Goal: Task Accomplishment & Management: Manage account settings

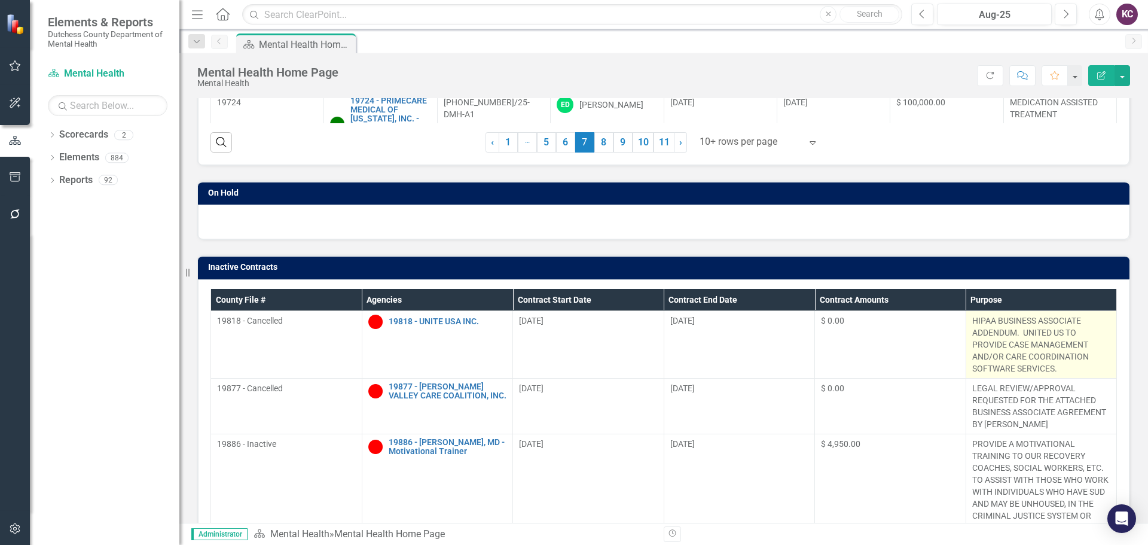
scroll to position [419, 0]
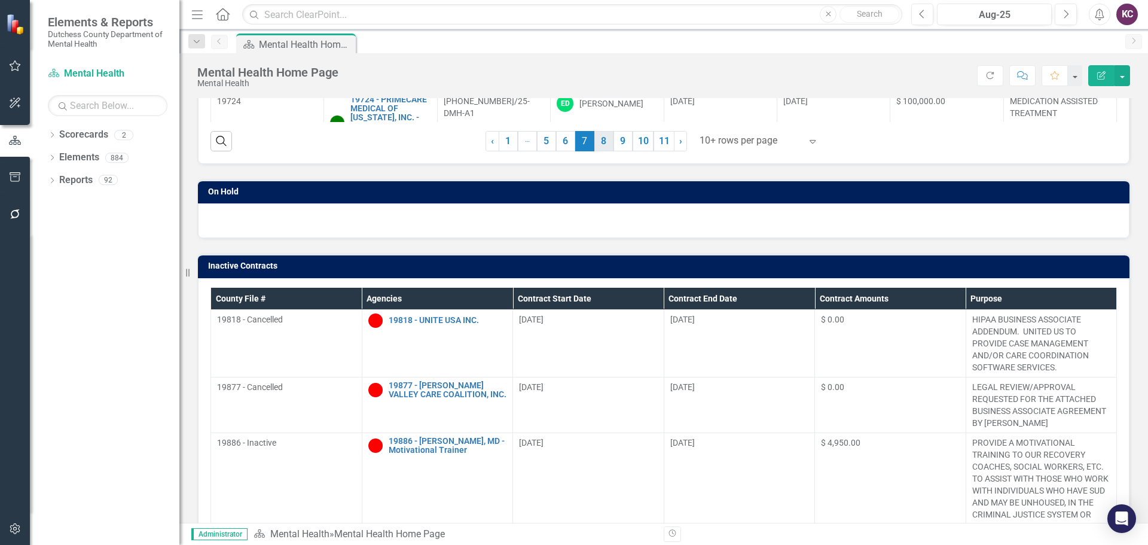
click at [594, 144] on link "8" at bounding box center [603, 141] width 19 height 20
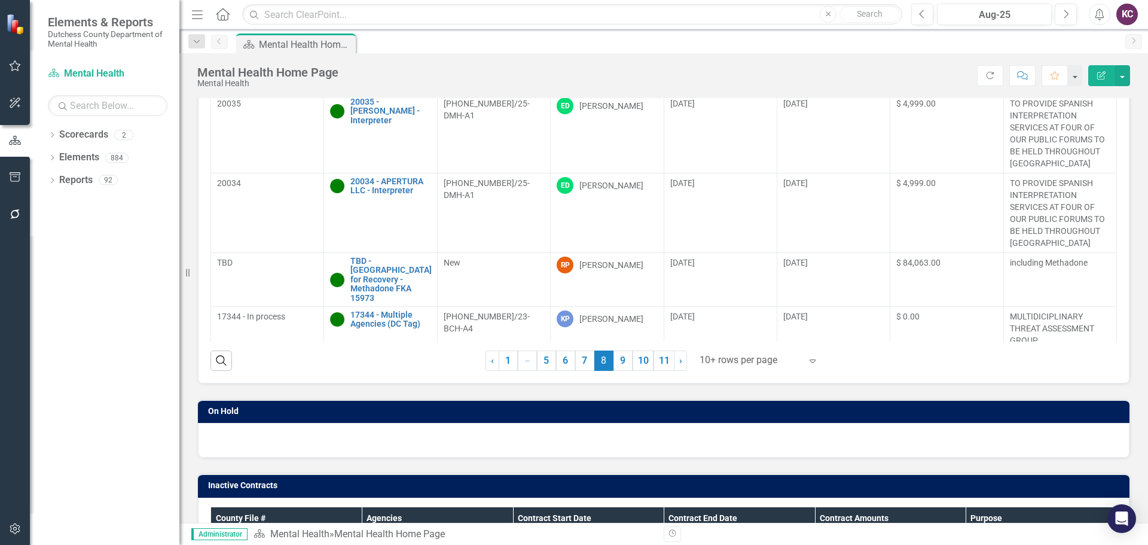
scroll to position [213, 0]
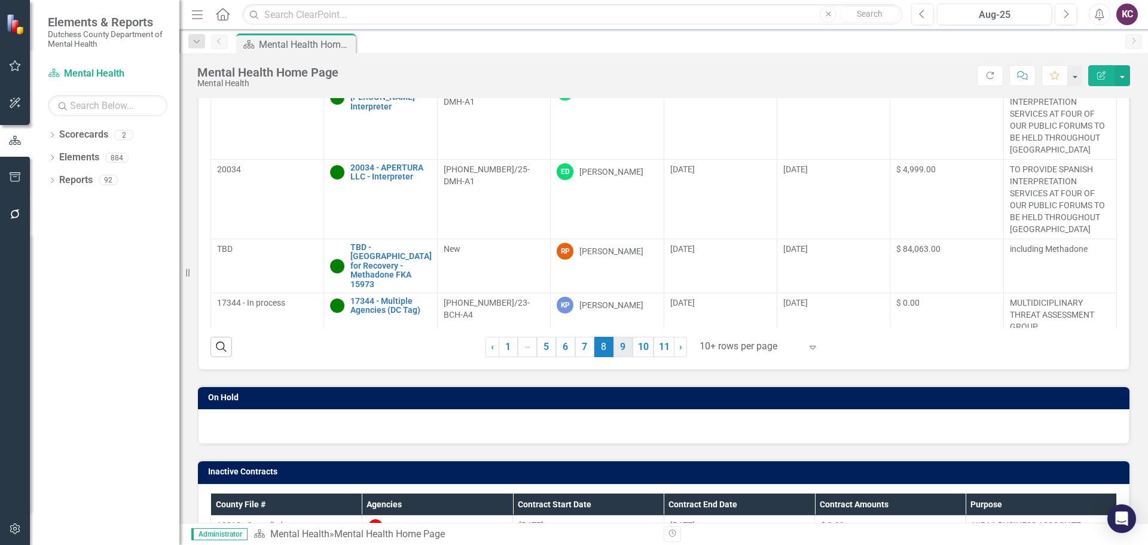
click at [614, 346] on link "9" at bounding box center [623, 347] width 19 height 20
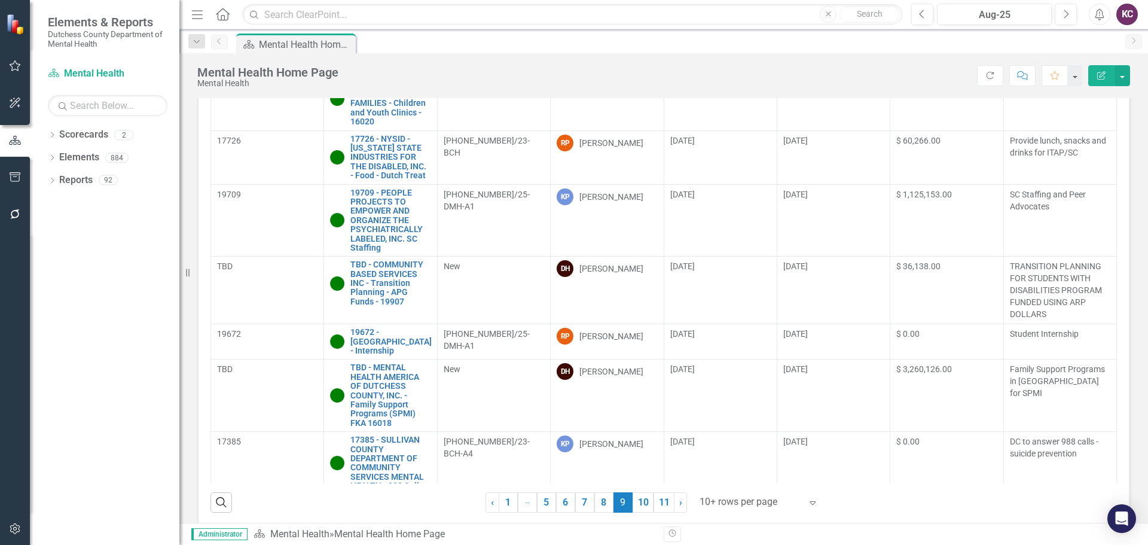
scroll to position [274, 0]
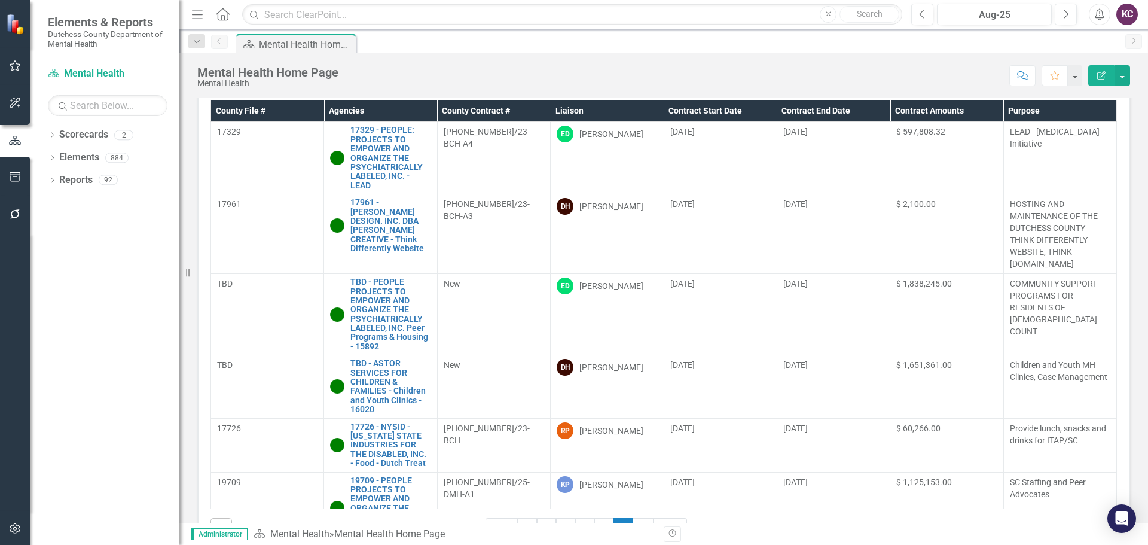
scroll to position [35, 0]
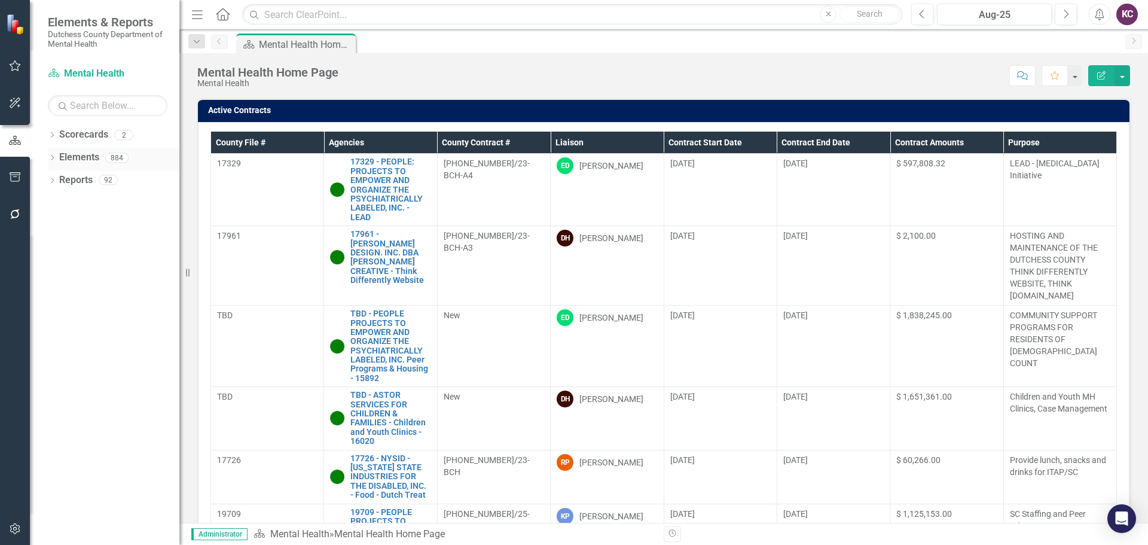
click at [85, 155] on link "Elements" at bounding box center [79, 158] width 40 height 14
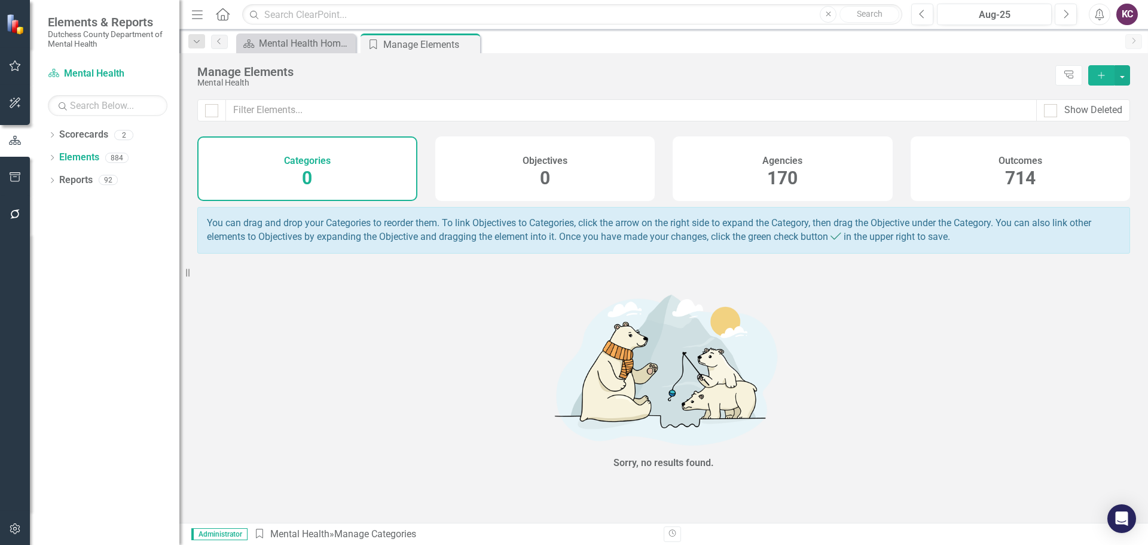
click at [925, 170] on div "Outcomes 714" at bounding box center [1021, 168] width 220 height 65
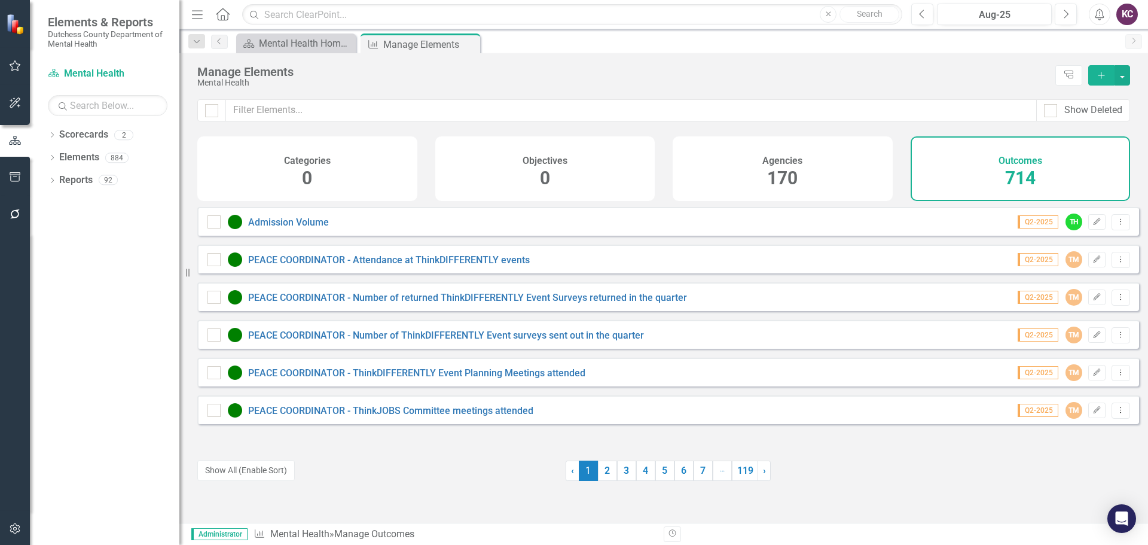
click at [1096, 74] on button "Add" at bounding box center [1101, 75] width 26 height 20
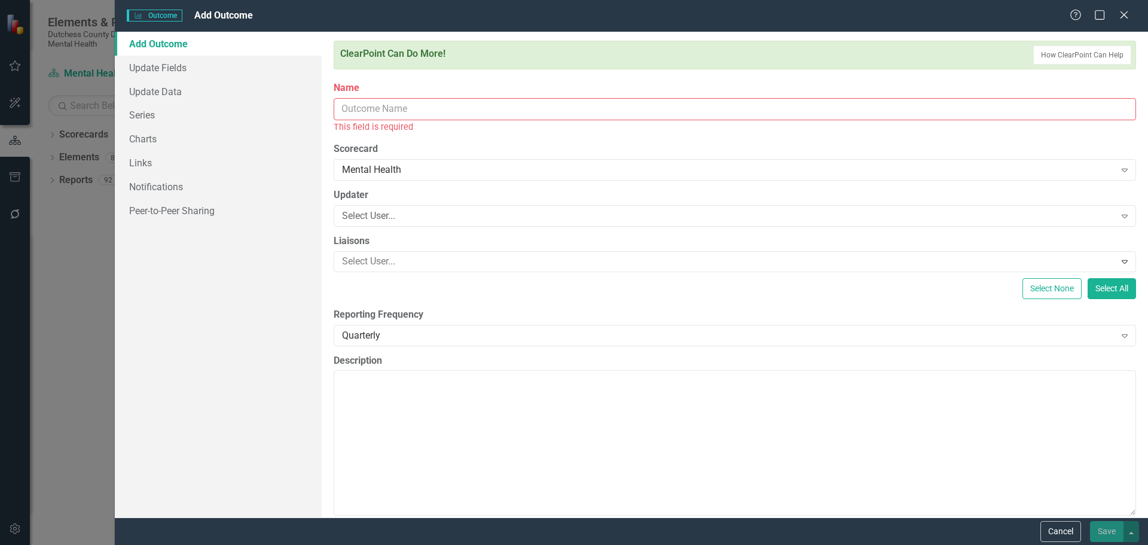
click at [411, 112] on input "Name" at bounding box center [735, 109] width 803 height 22
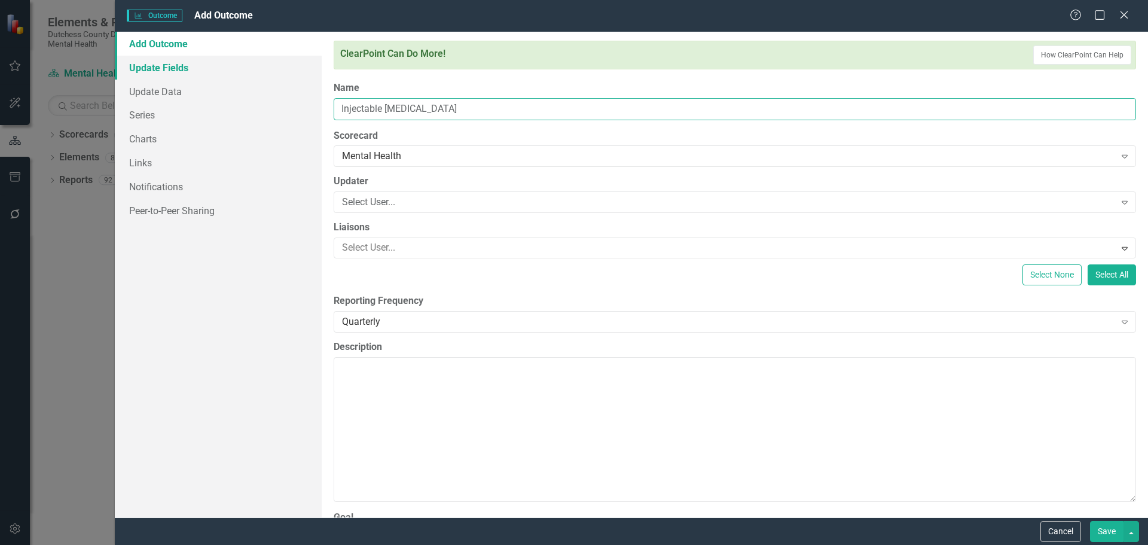
type input "Injectable [MEDICAL_DATA]"
click at [146, 67] on link "Update Fields" at bounding box center [218, 68] width 207 height 24
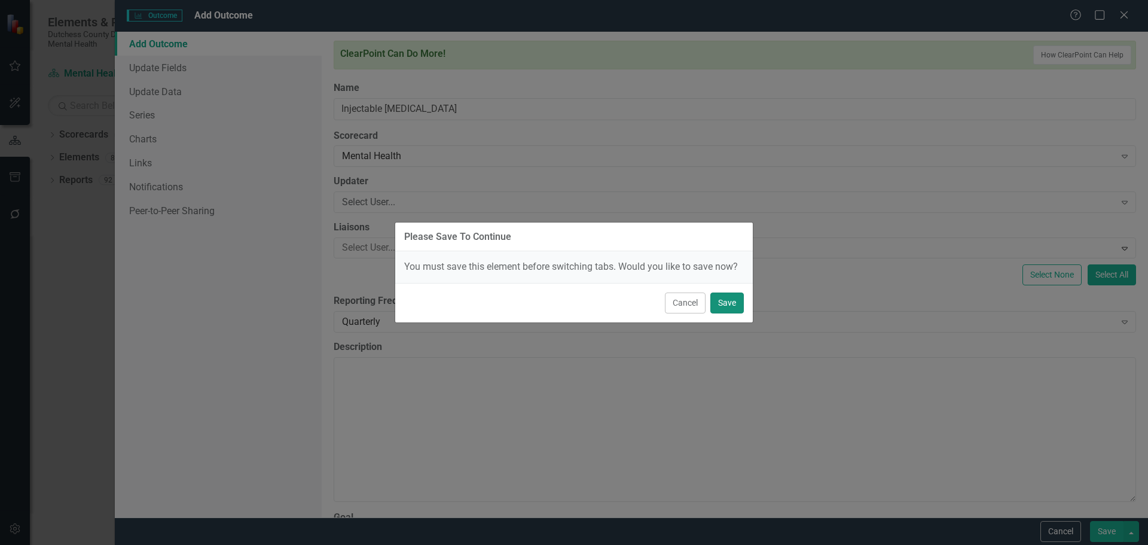
click at [733, 303] on button "Save" at bounding box center [727, 302] width 33 height 21
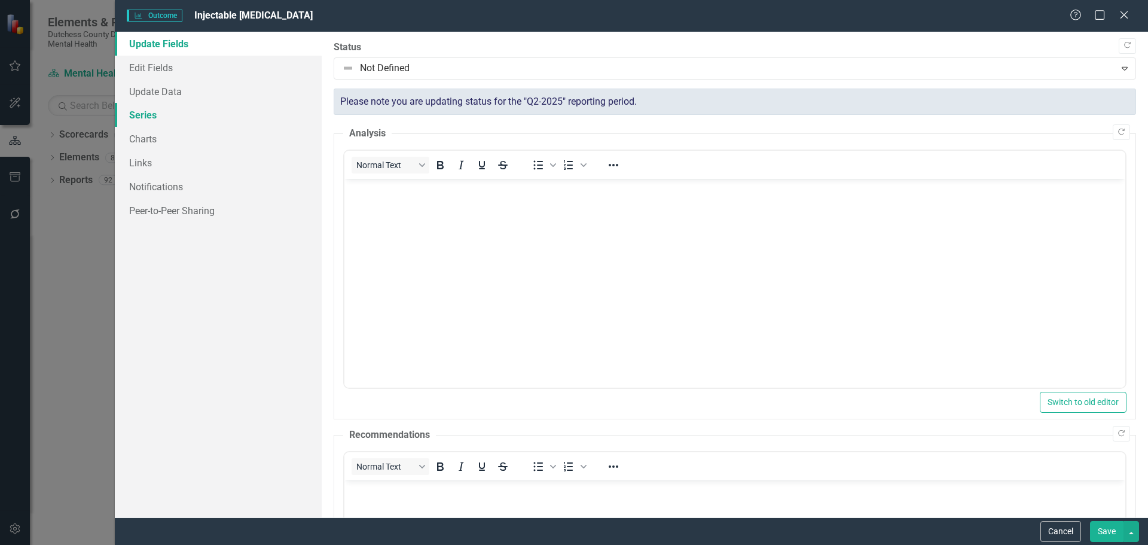
click at [151, 119] on link "Series" at bounding box center [218, 115] width 207 height 24
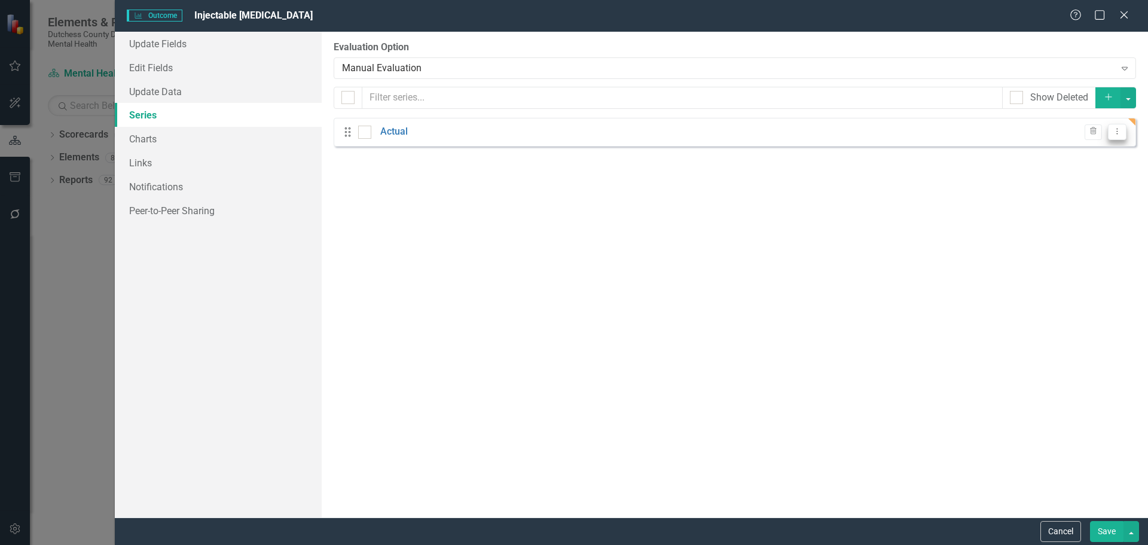
click at [1118, 130] on icon "Dropdown Menu" at bounding box center [1117, 131] width 10 height 8
click at [1055, 153] on link "Edit Edit Measure Series" at bounding box center [1058, 152] width 136 height 22
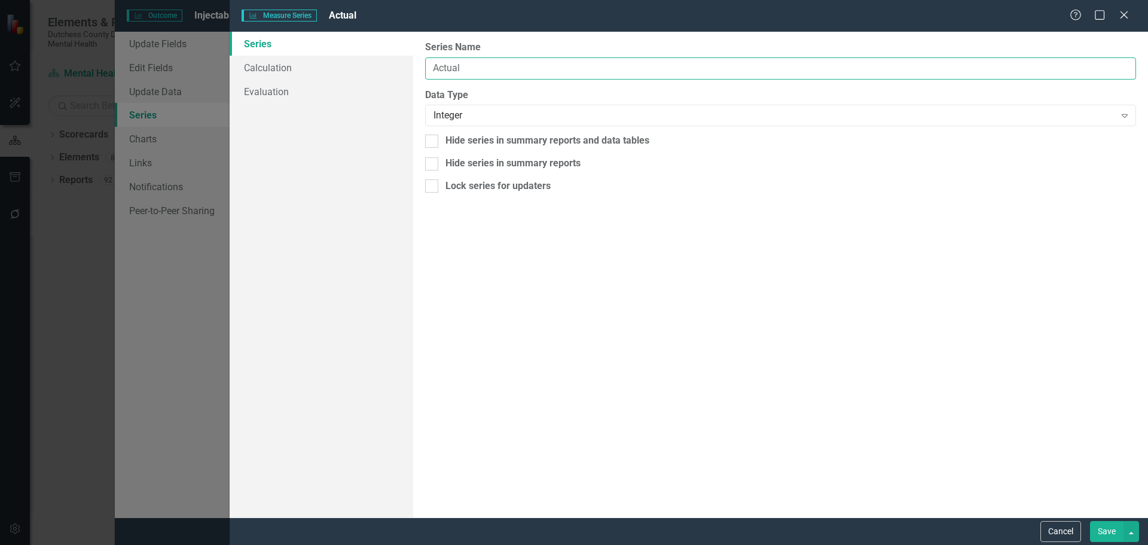
drag, startPoint x: 492, startPoint y: 65, endPoint x: 210, endPoint y: 62, distance: 281.7
click at [210, 62] on div "Measure Series Measure Series Actual Help Maximize Close Series Calculation Eva…" at bounding box center [574, 272] width 1148 height 545
type input "Number of Doses"
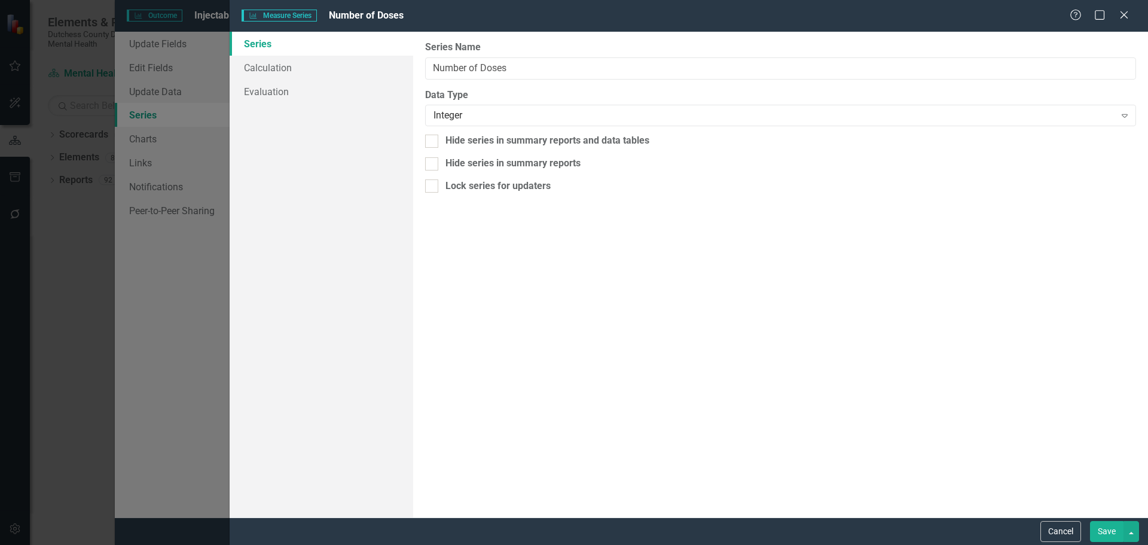
click at [678, 313] on div "From this page, you can edit the name, type, and visibility options of your ser…" at bounding box center [780, 275] width 735 height 486
click at [295, 69] on link "Calculation" at bounding box center [322, 68] width 184 height 24
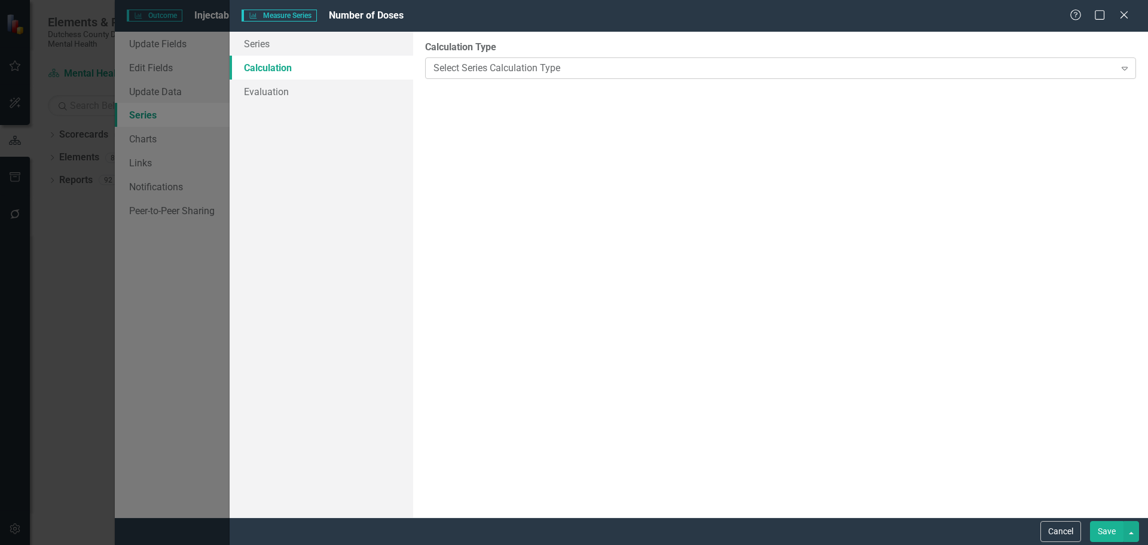
click at [752, 66] on div "Select Series Calculation Type" at bounding box center [774, 68] width 681 height 14
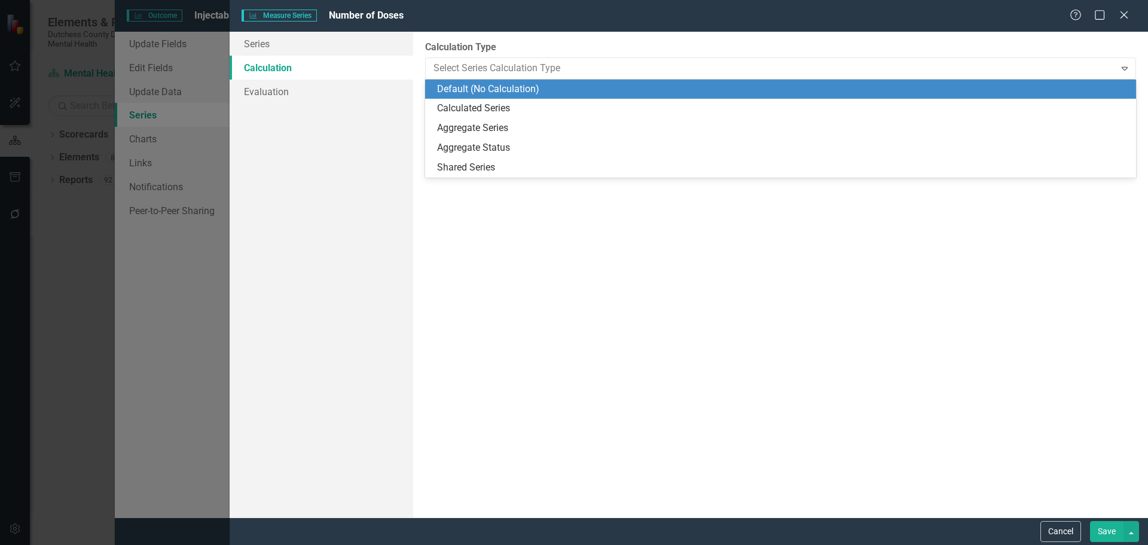
click at [502, 86] on div "Default (No Calculation)" at bounding box center [783, 90] width 692 height 14
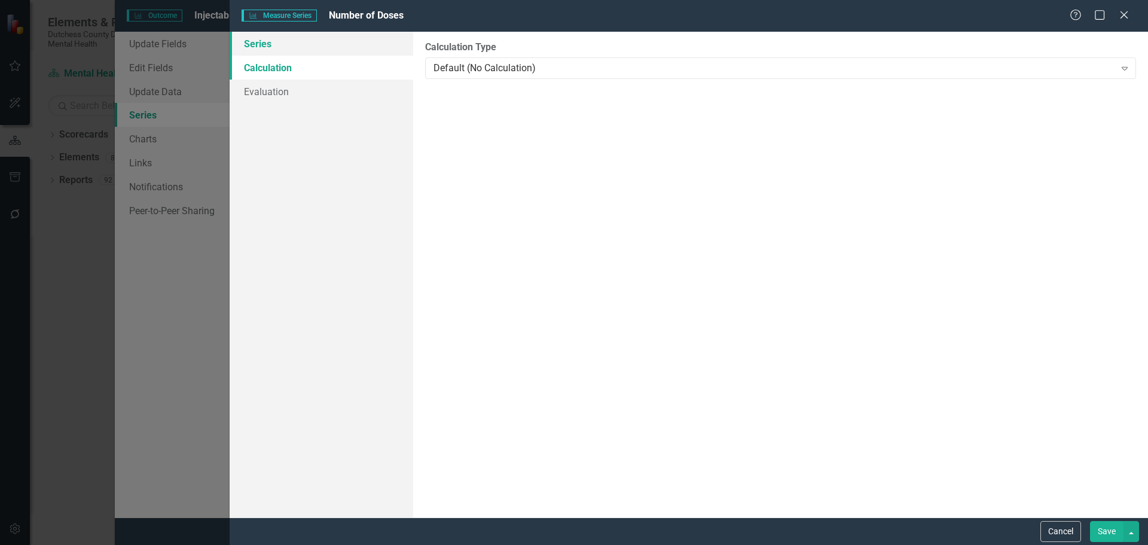
click at [263, 36] on link "Series" at bounding box center [322, 44] width 184 height 24
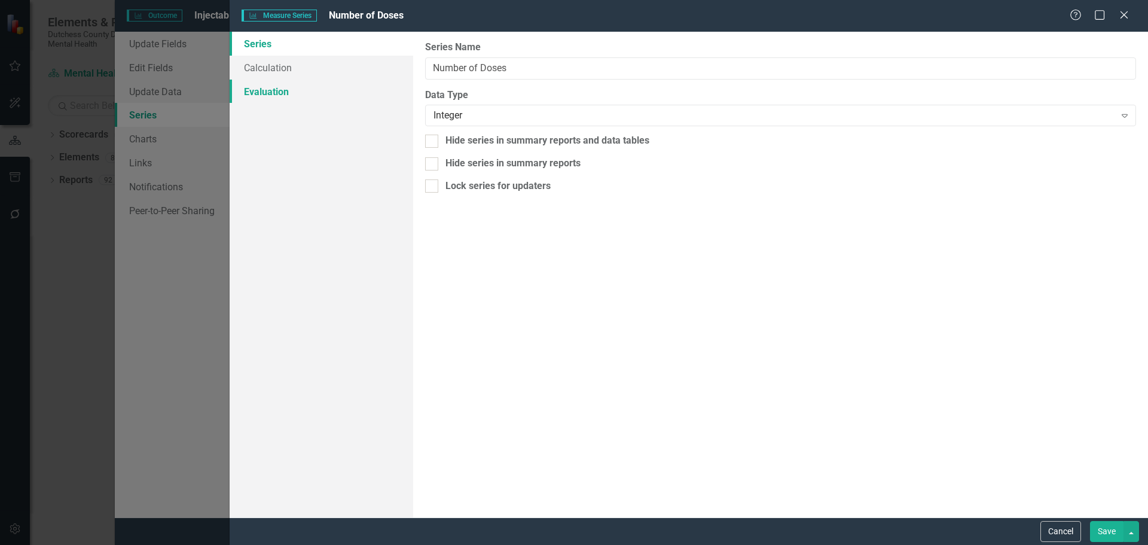
click at [261, 92] on link "Evaluation" at bounding box center [322, 92] width 184 height 24
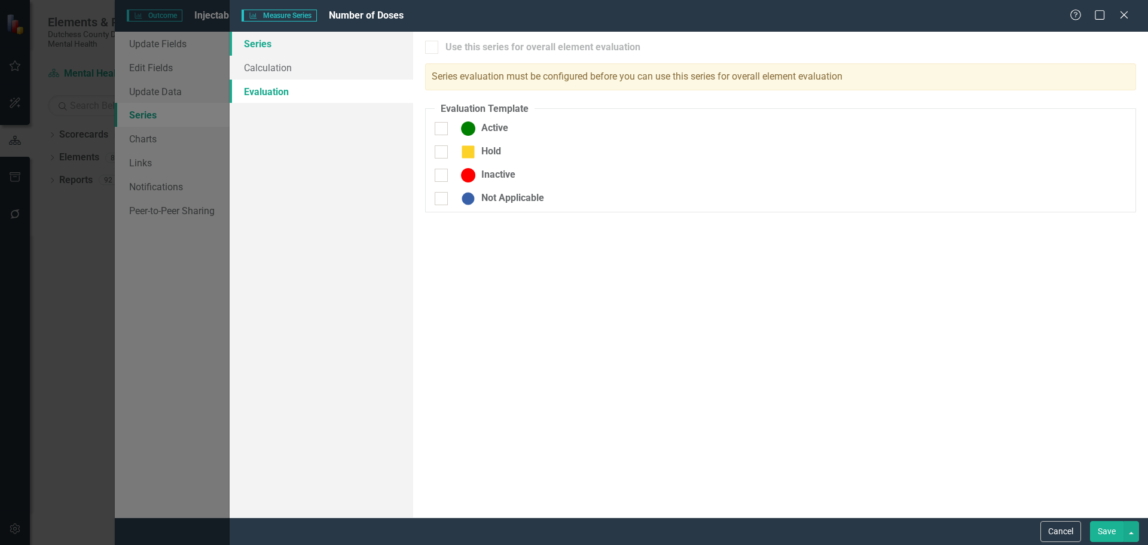
click at [272, 46] on link "Series" at bounding box center [322, 44] width 184 height 24
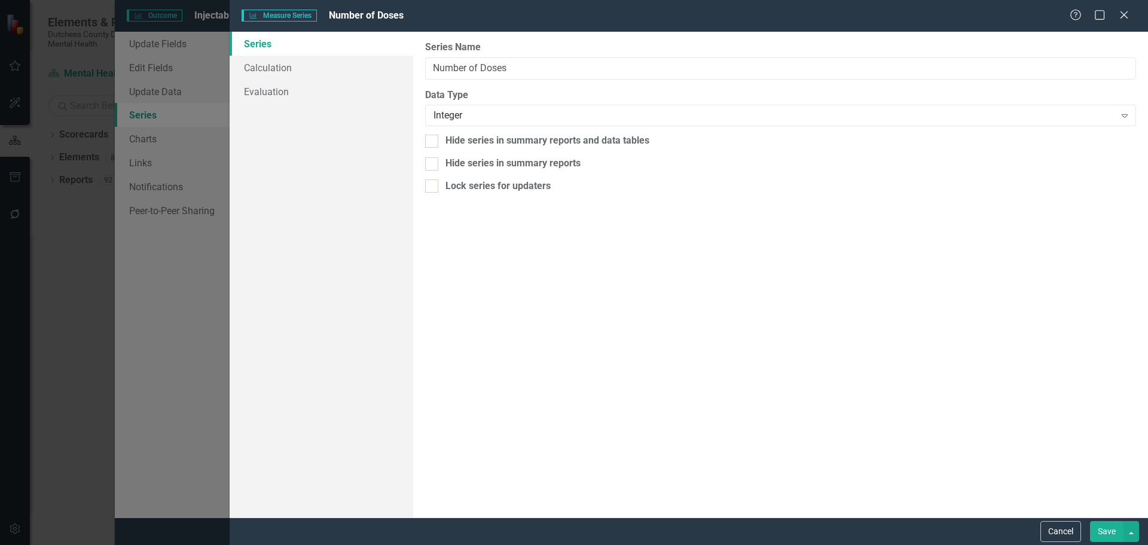
click at [1103, 530] on button "Save" at bounding box center [1106, 531] width 33 height 21
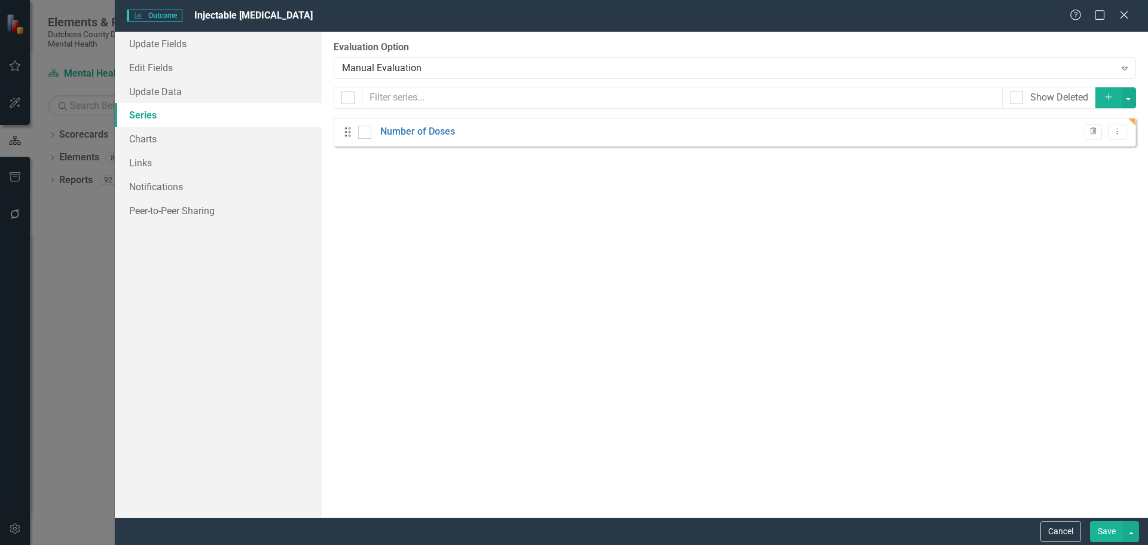
click at [1106, 94] on icon "Add" at bounding box center [1108, 97] width 11 height 8
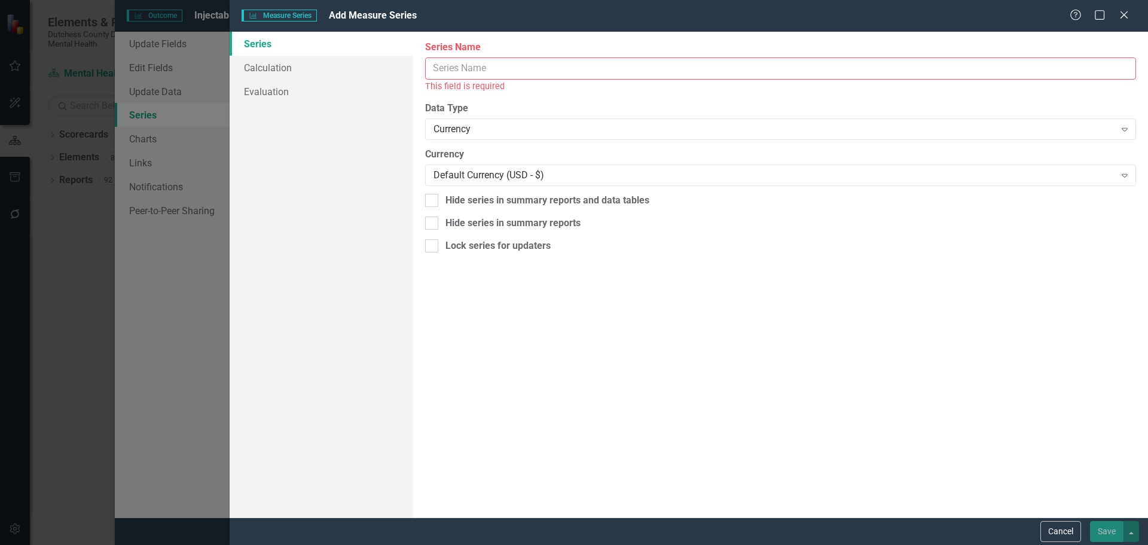
click at [514, 68] on input "Series Name" at bounding box center [780, 68] width 711 height 22
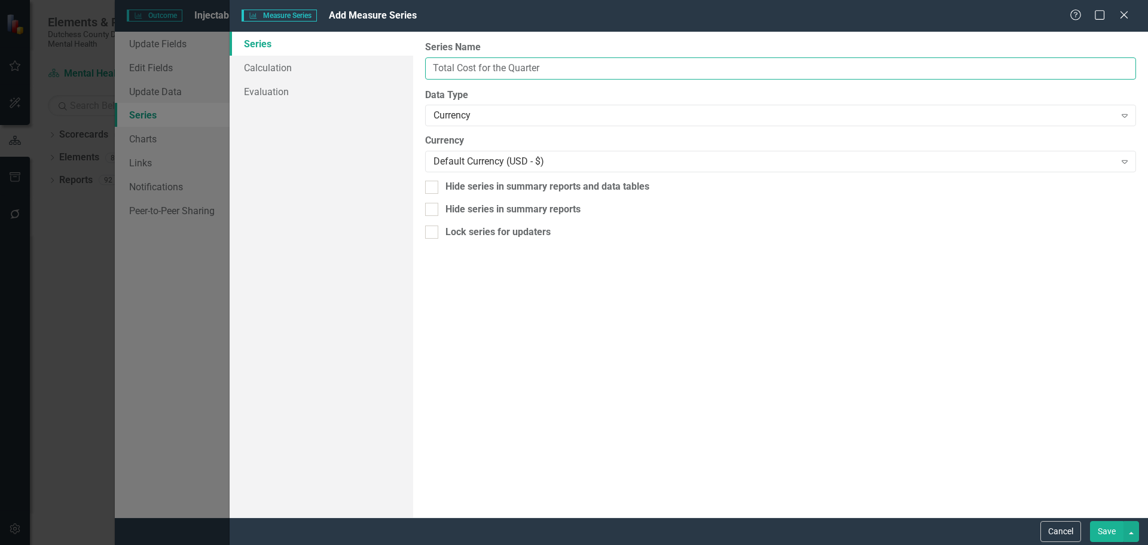
type input "Total Cost for the Quarter"
click at [713, 328] on div "From this page, you can edit the name, type, and visibility options of your ser…" at bounding box center [780, 275] width 735 height 486
click at [250, 71] on link "Calculation" at bounding box center [322, 68] width 184 height 24
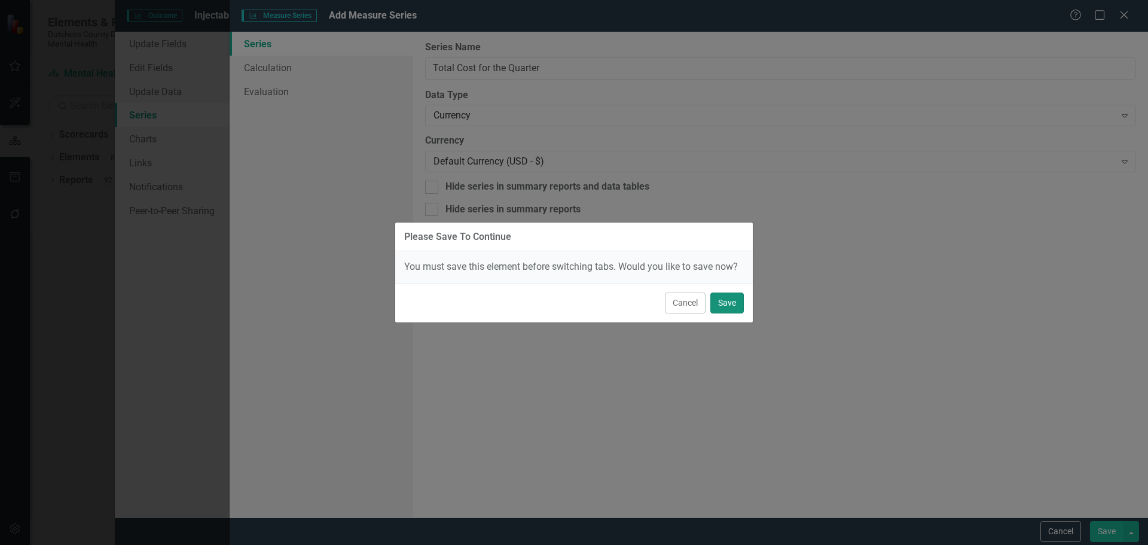
click at [723, 304] on button "Save" at bounding box center [727, 302] width 33 height 21
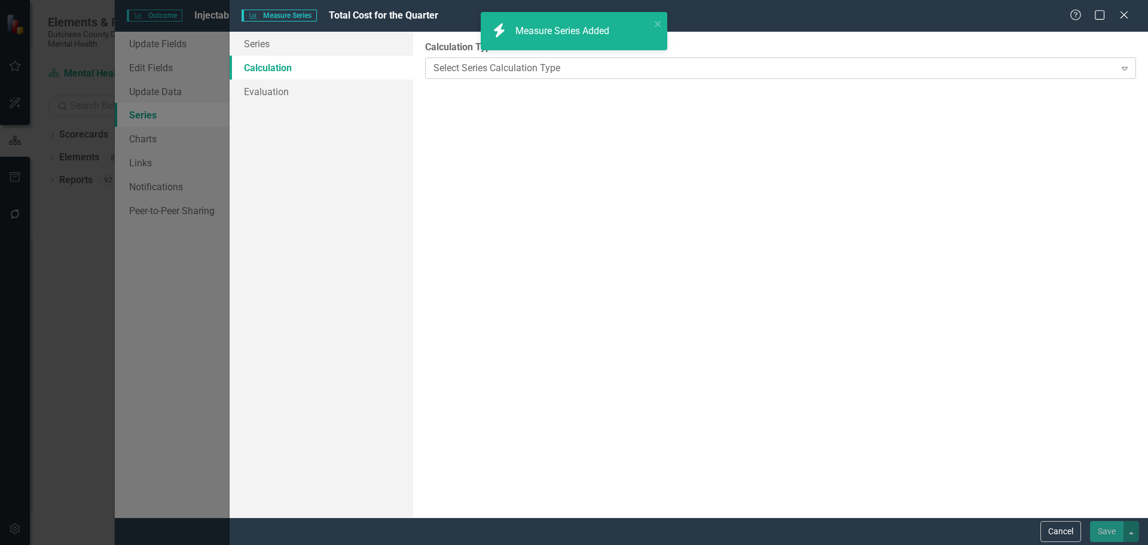
click at [714, 68] on div "Select Series Calculation Type" at bounding box center [774, 68] width 681 height 14
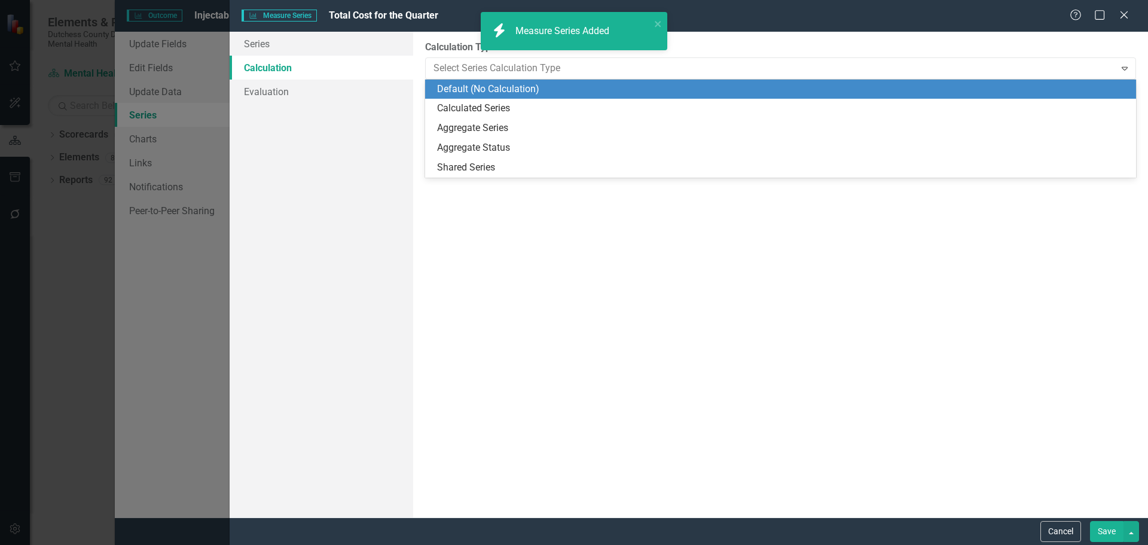
click at [465, 94] on div "Default (No Calculation)" at bounding box center [783, 90] width 692 height 14
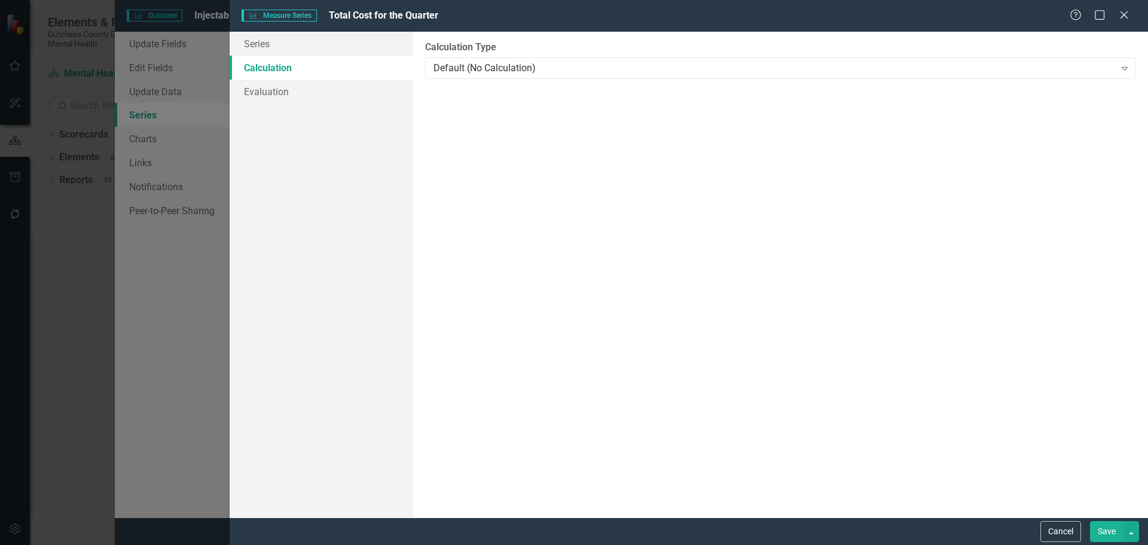
click at [556, 226] on div "By default, series in ClearPoint are not calculated. So, if you leave the form …" at bounding box center [780, 275] width 735 height 486
click at [1099, 532] on button "Save" at bounding box center [1106, 531] width 33 height 21
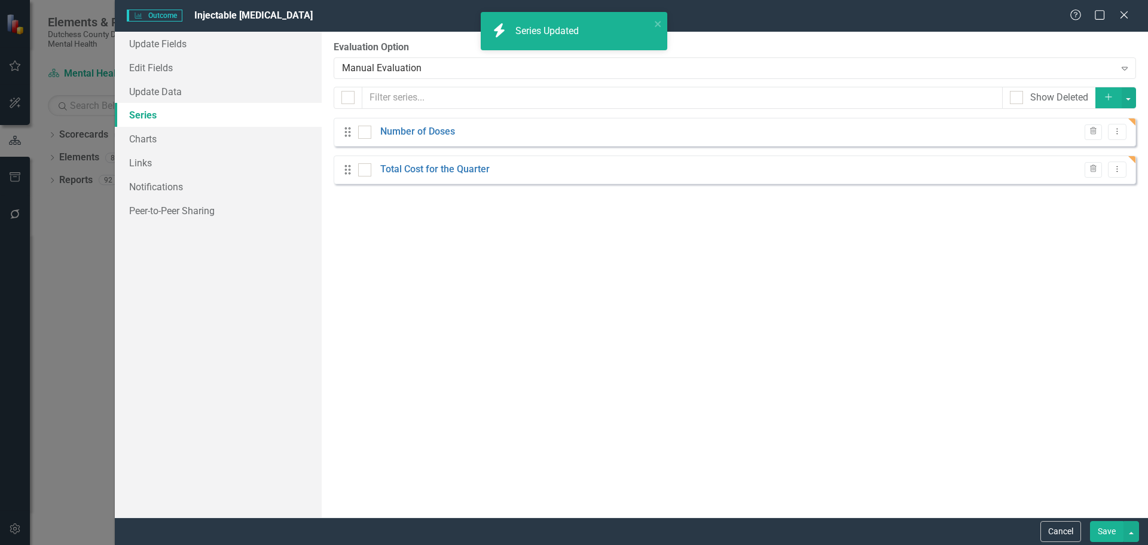
click at [1105, 103] on button "Add" at bounding box center [1109, 97] width 26 height 21
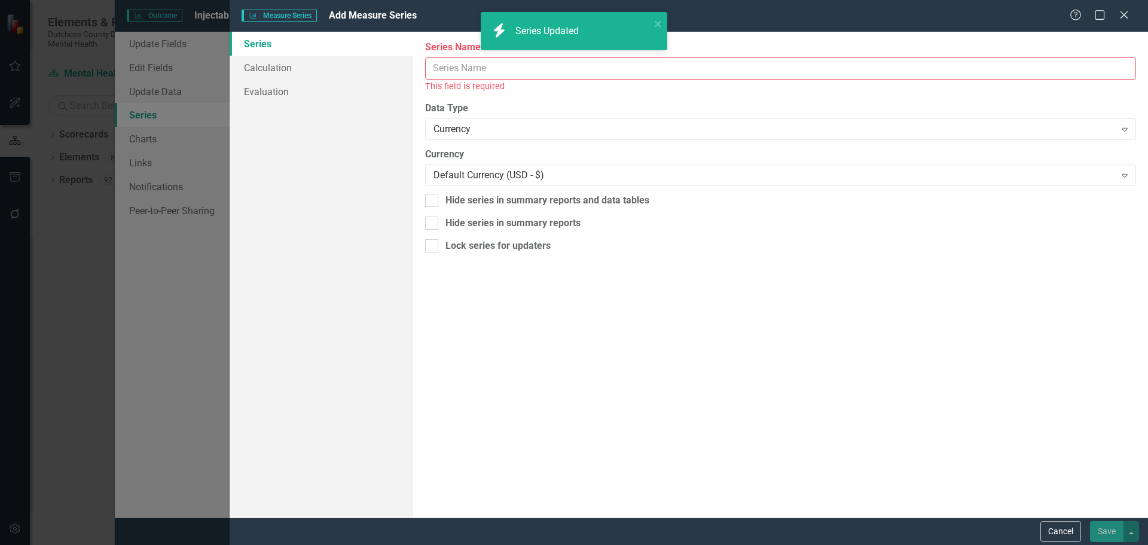
click at [461, 72] on input "Series Name" at bounding box center [780, 68] width 711 height 22
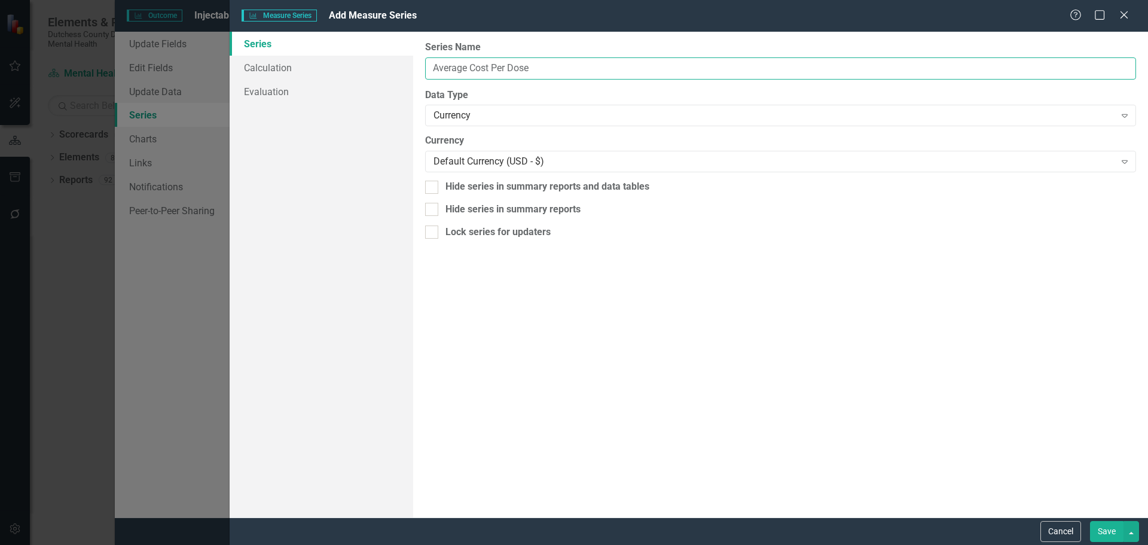
type input "Average Cost Per Dose"
click at [629, 389] on div "From this page, you can edit the name, type, and visibility options of your ser…" at bounding box center [780, 275] width 735 height 486
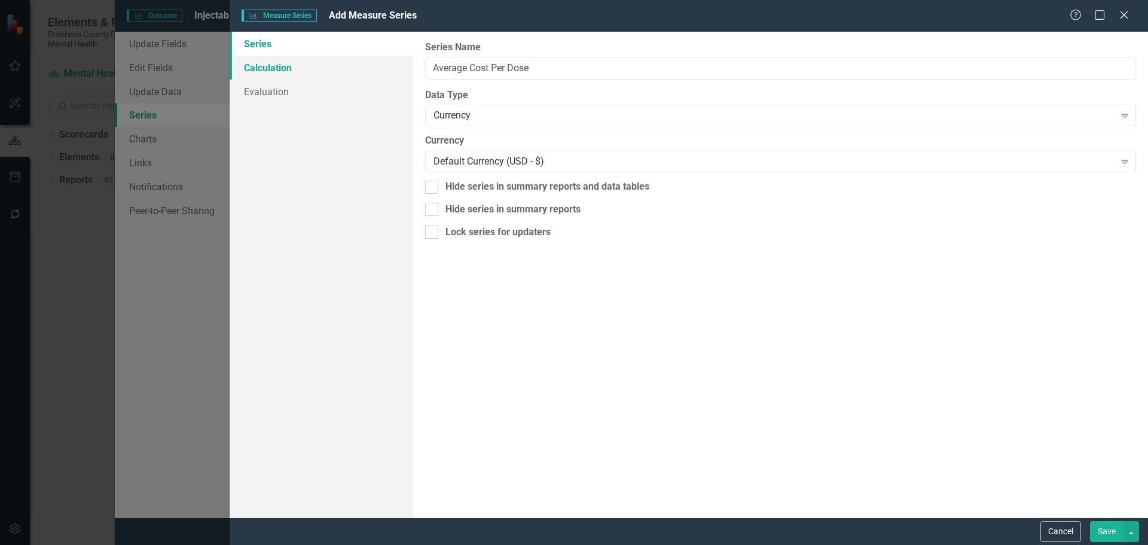
click at [267, 67] on link "Calculation" at bounding box center [322, 68] width 184 height 24
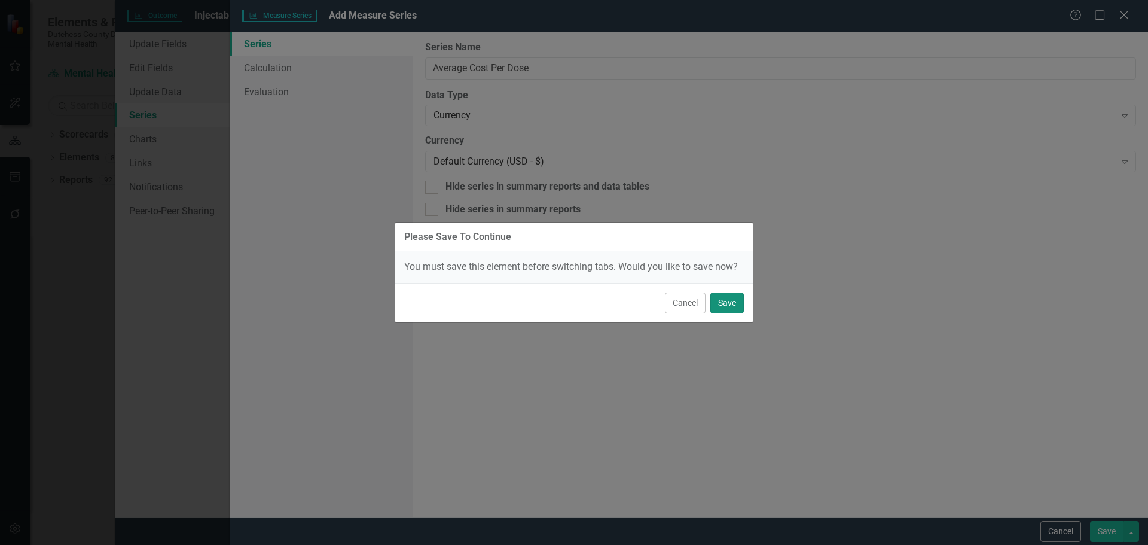
click at [726, 301] on button "Save" at bounding box center [727, 302] width 33 height 21
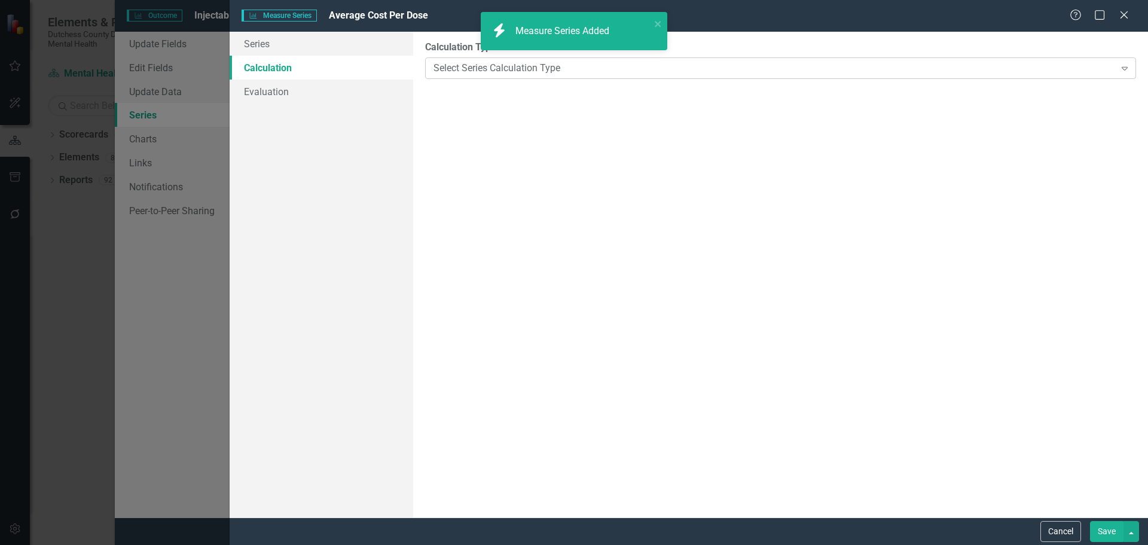
click at [1121, 65] on icon "Expand" at bounding box center [1125, 68] width 12 height 10
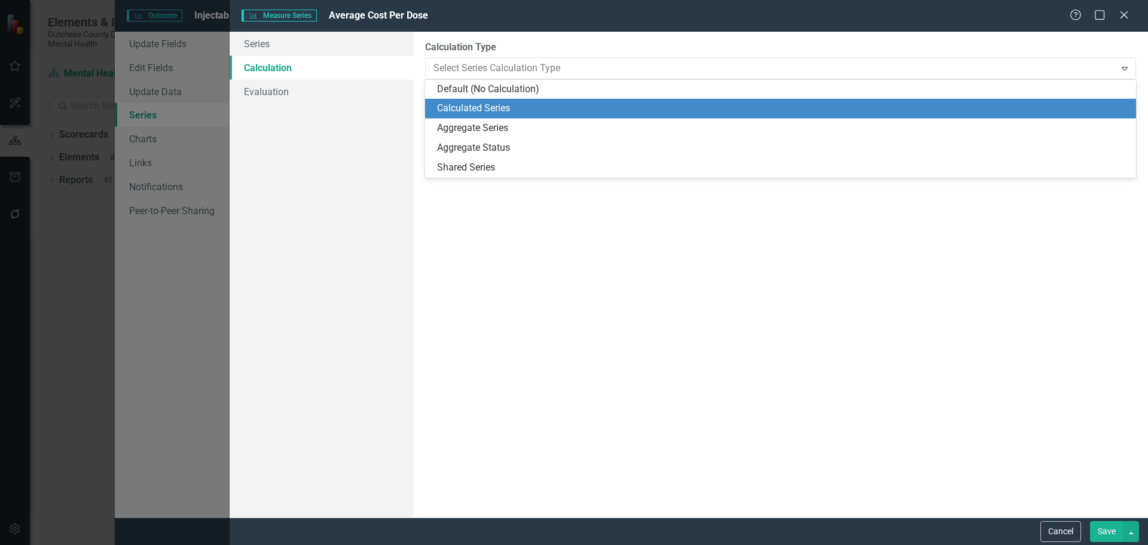
click at [472, 108] on div "Calculated Series" at bounding box center [783, 109] width 692 height 14
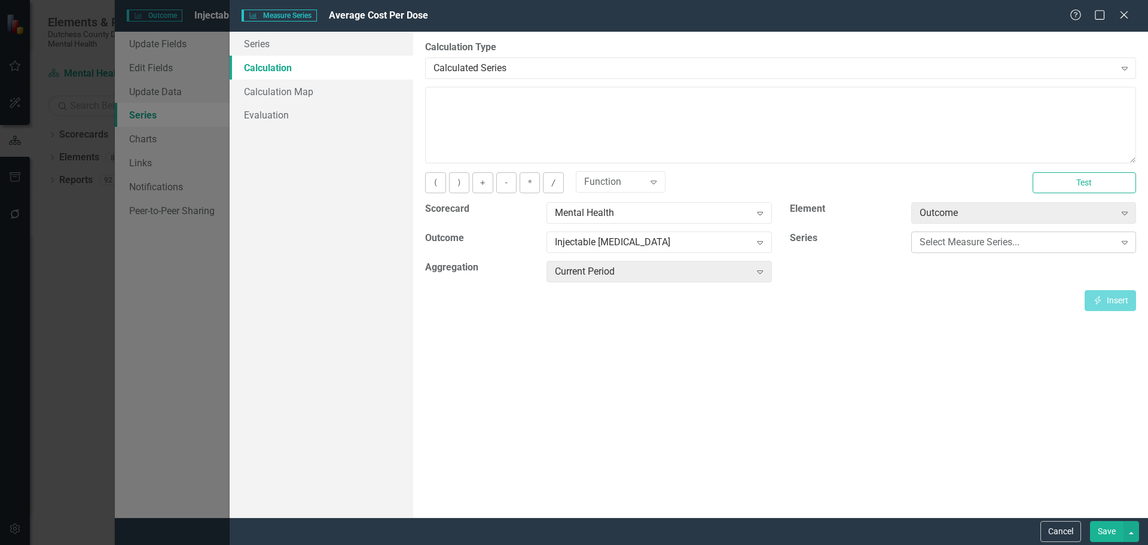
click at [1128, 243] on icon "Expand" at bounding box center [1125, 242] width 12 height 10
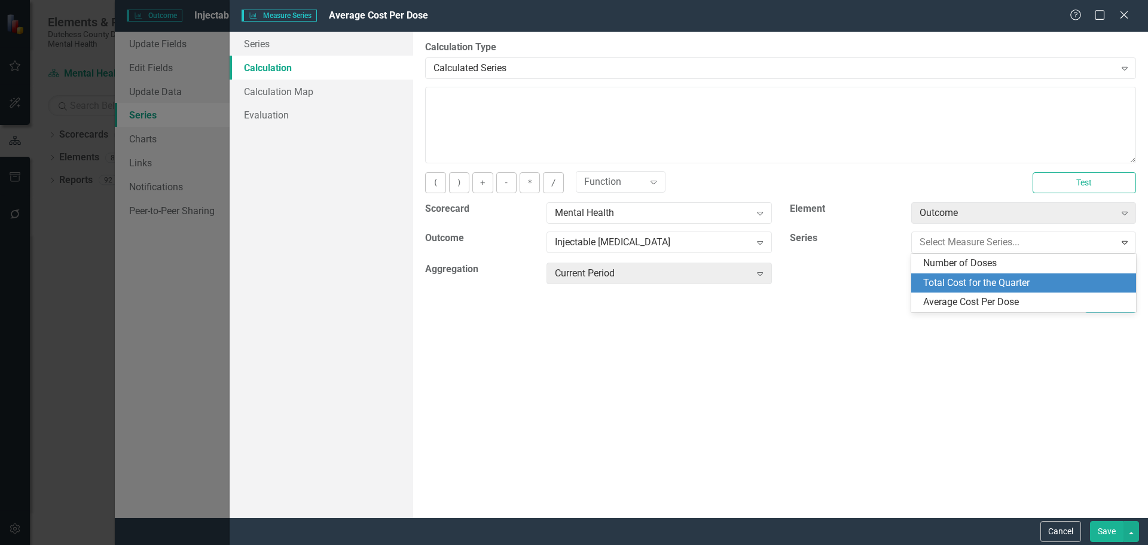
click at [956, 284] on div "Total Cost for the Quarter" at bounding box center [1026, 283] width 206 height 14
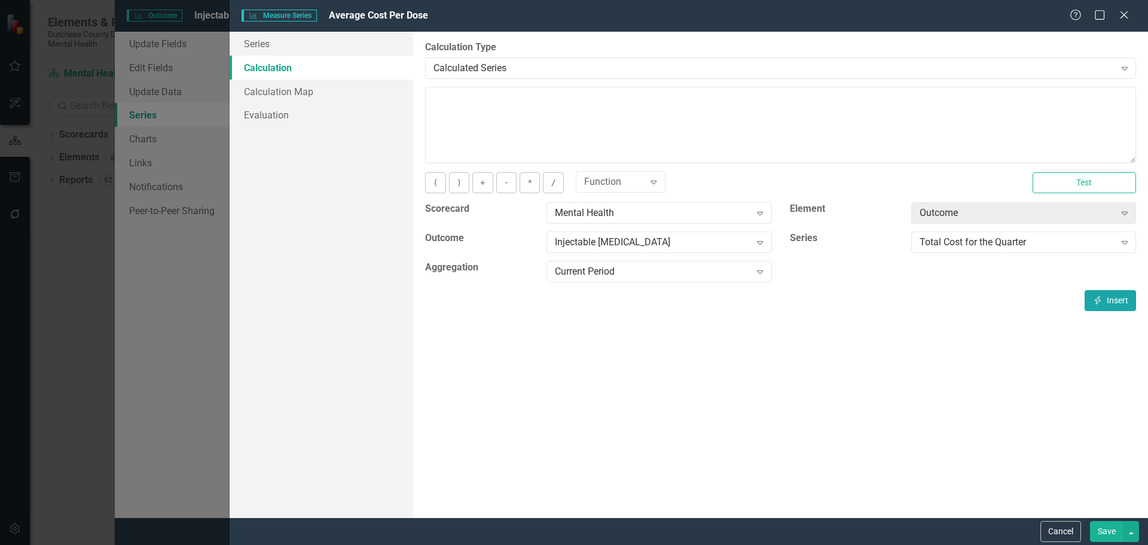
click at [1102, 295] on button "Insert Insert" at bounding box center [1110, 300] width 51 height 21
click at [555, 180] on button "/" at bounding box center [553, 182] width 20 height 21
click at [1124, 242] on icon "Expand" at bounding box center [1125, 242] width 12 height 10
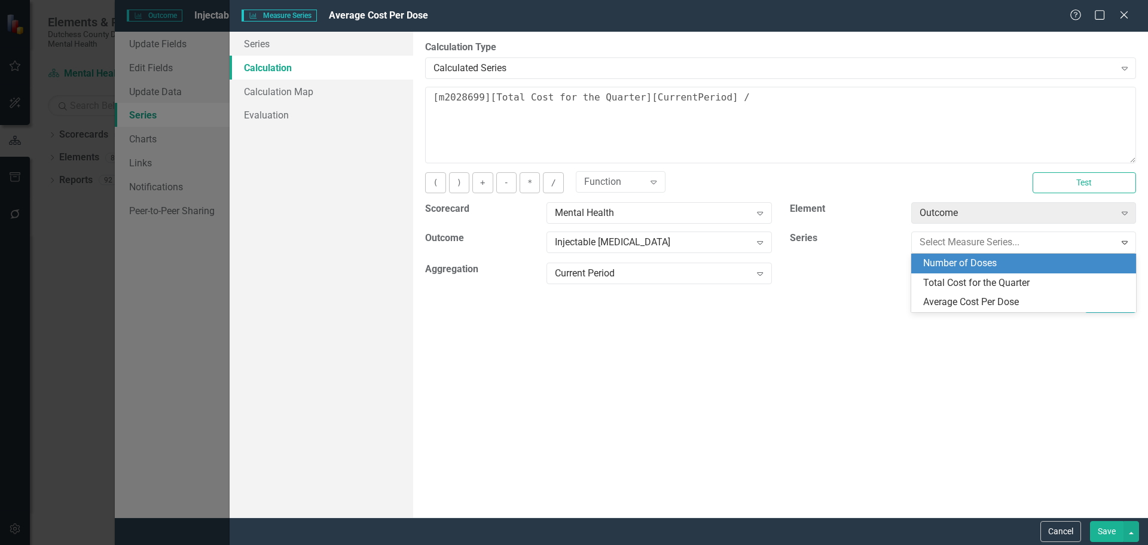
click at [983, 263] on div "Number of Doses" at bounding box center [1026, 264] width 206 height 14
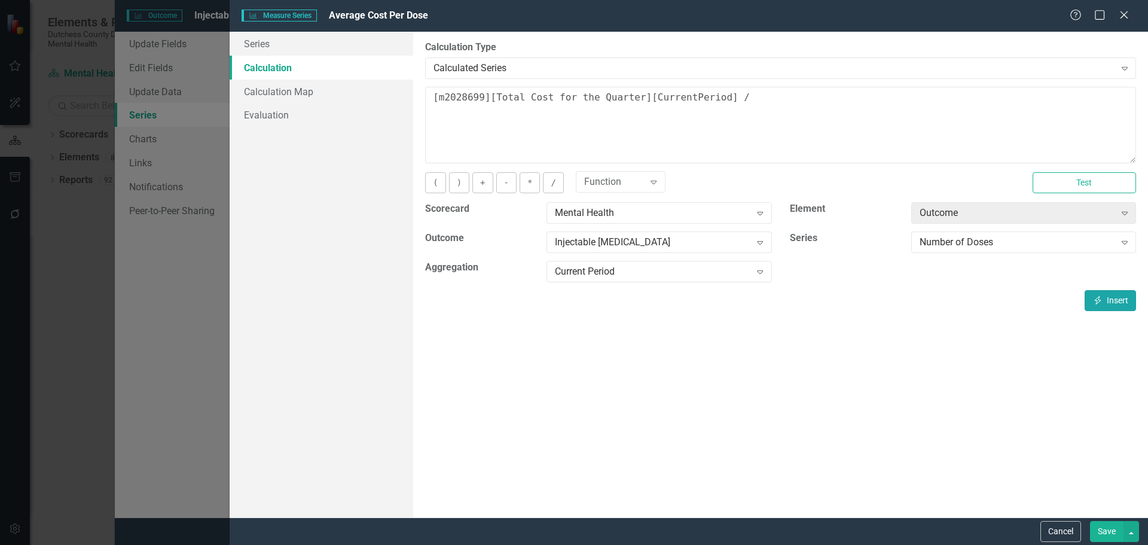
click at [1111, 300] on button "Insert Insert" at bounding box center [1110, 300] width 51 height 21
type textarea "[m2028699][Total Cost for the Quarter][CurrentPeriod] / [m2028699][Number of Do…"
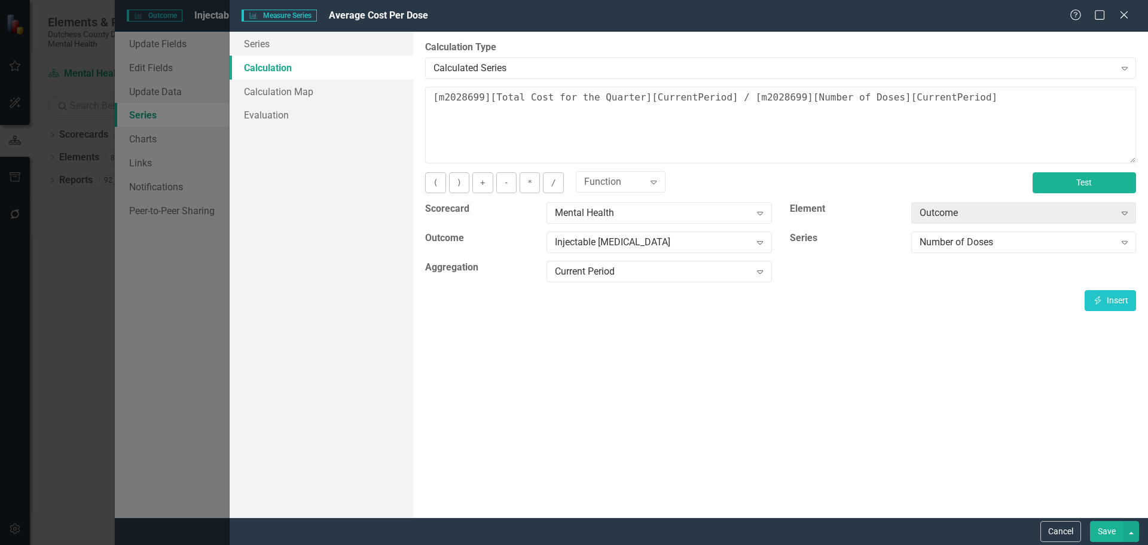
click at [1070, 183] on button "Test" at bounding box center [1084, 182] width 103 height 21
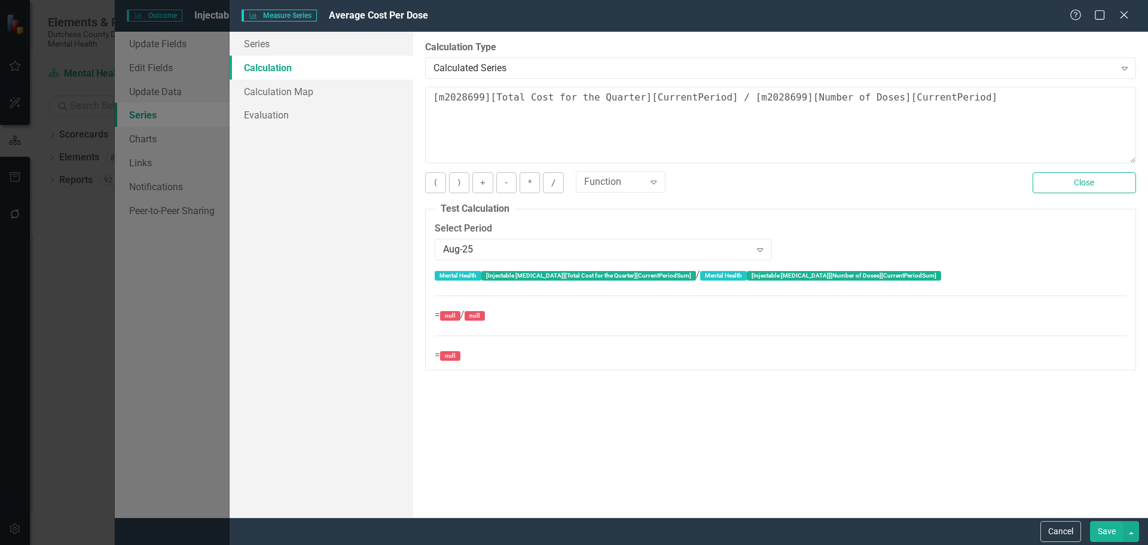
click at [1111, 529] on button "Save" at bounding box center [1106, 531] width 33 height 21
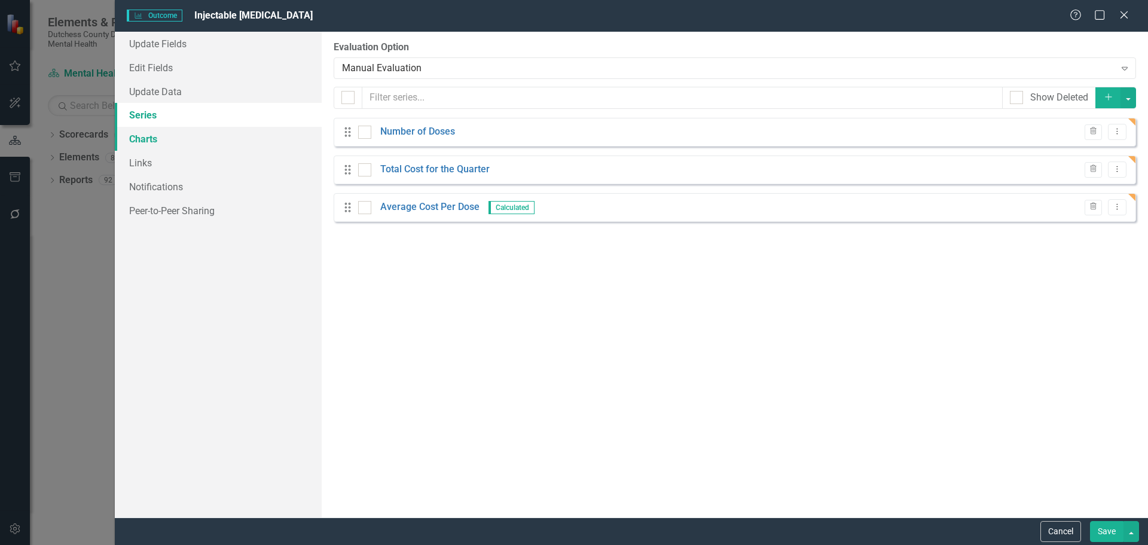
click at [151, 136] on link "Charts" at bounding box center [218, 139] width 207 height 24
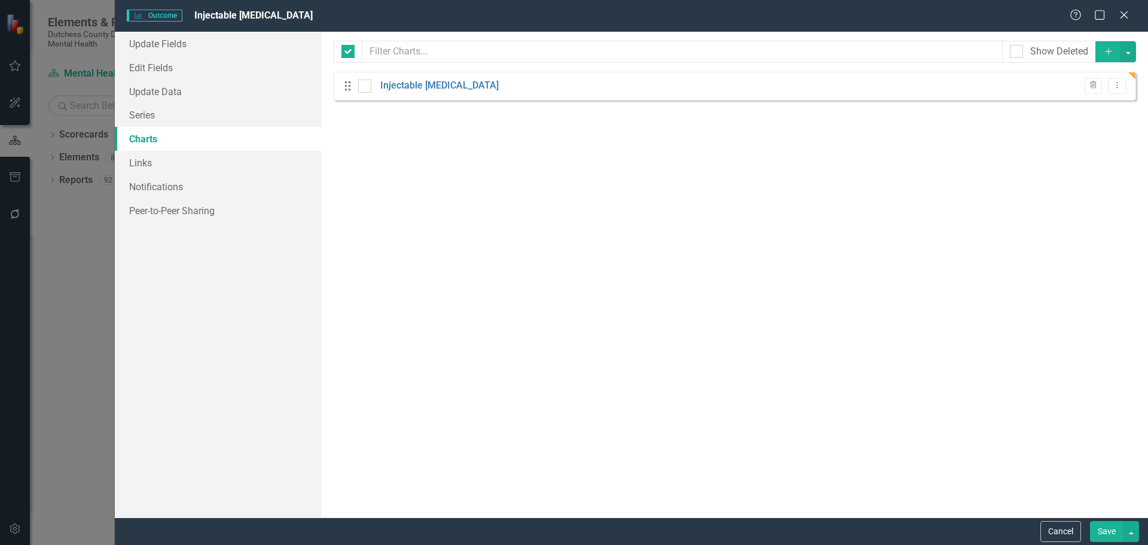
checkbox input "false"
click at [1120, 86] on icon "Dropdown Menu" at bounding box center [1117, 85] width 10 height 8
click at [1057, 108] on link "Edit Edit Chart" at bounding box center [1079, 105] width 94 height 22
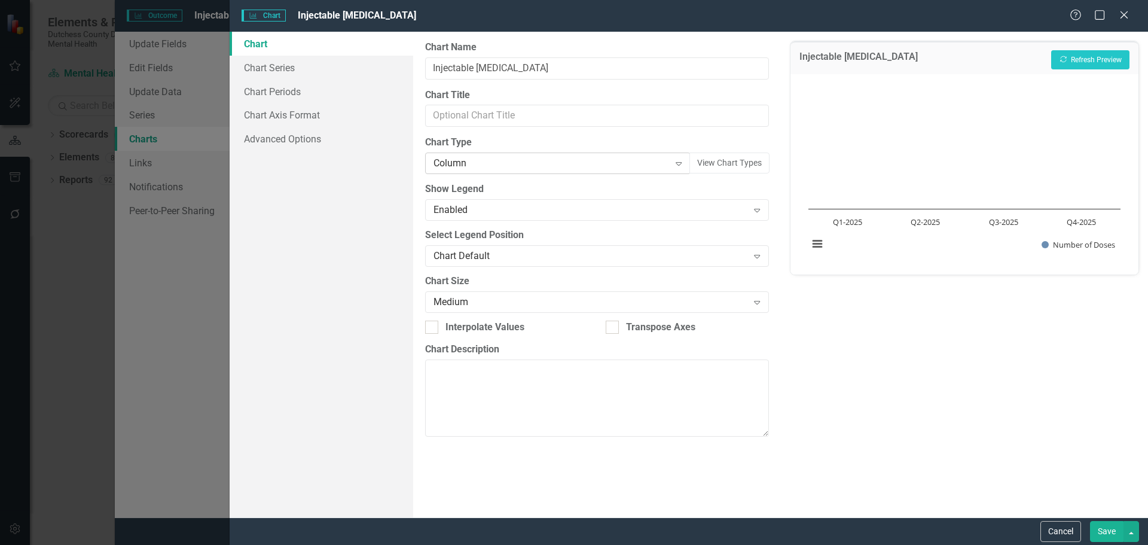
click at [676, 164] on icon "Expand" at bounding box center [679, 163] width 12 height 10
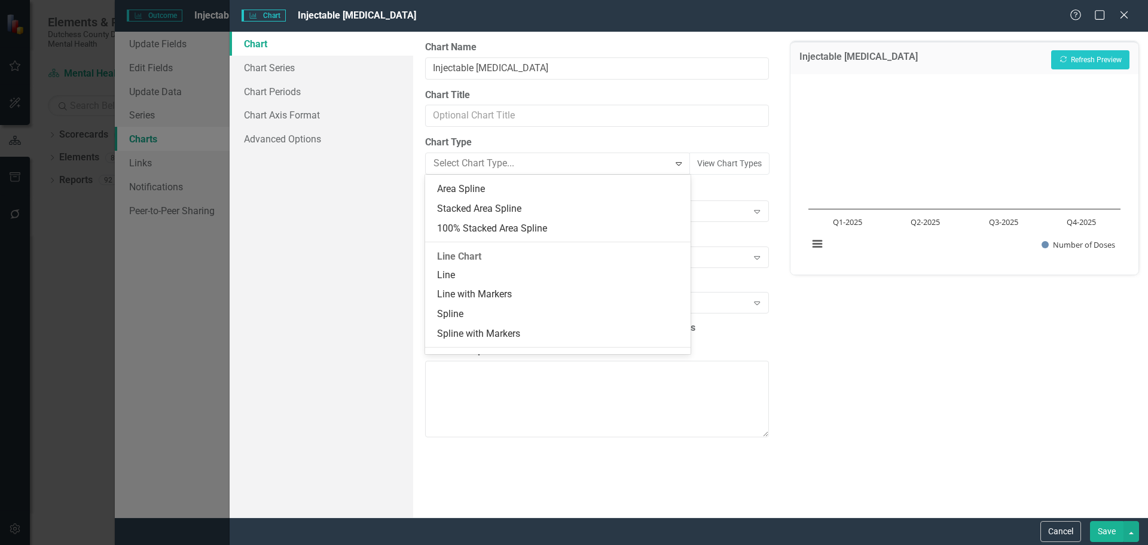
scroll to position [531, 0]
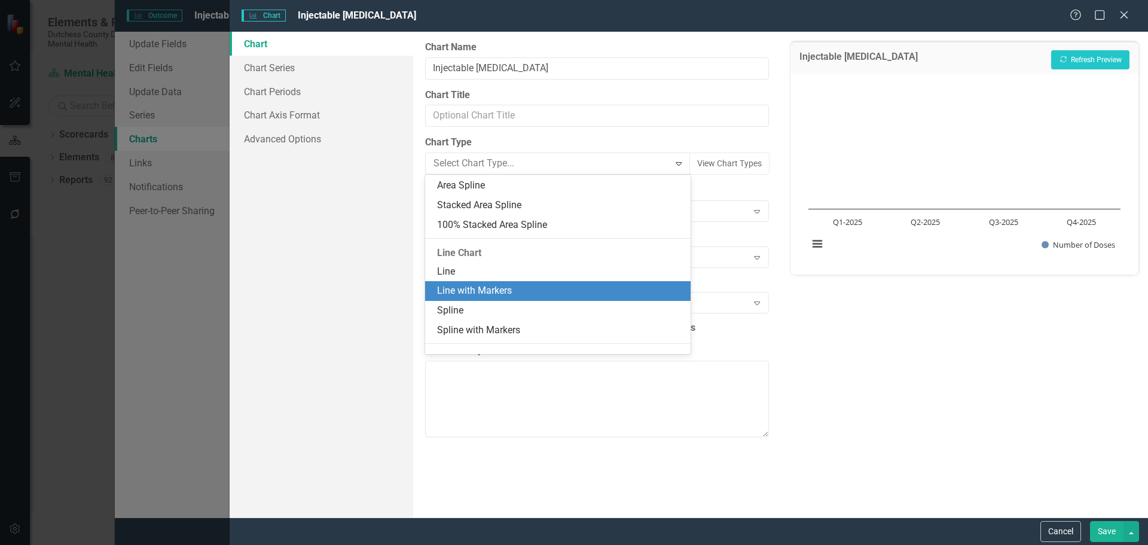
click at [536, 288] on div "Line with Markers" at bounding box center [560, 291] width 246 height 14
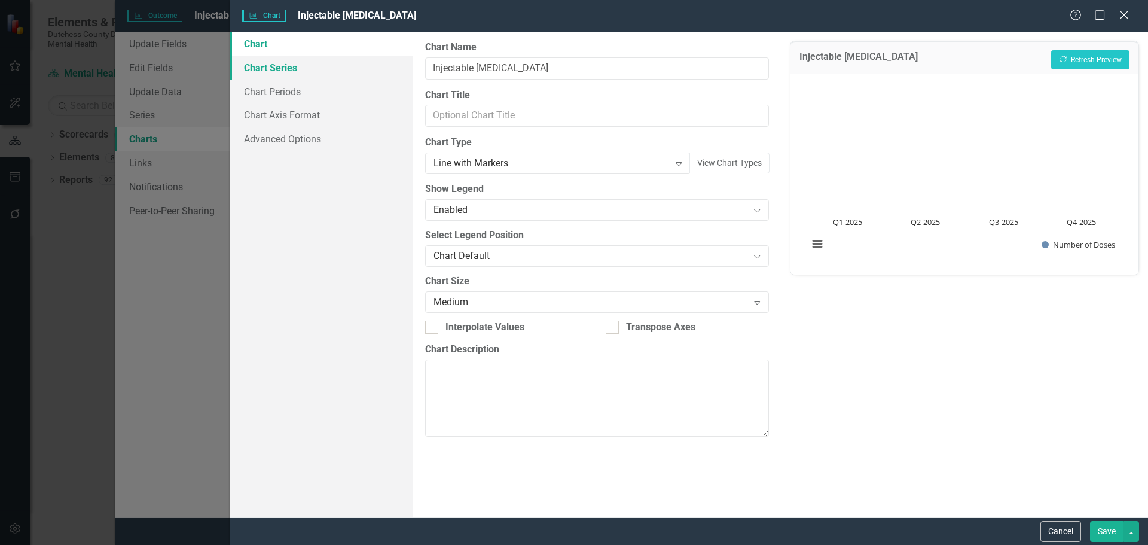
click at [293, 69] on link "Chart Series" at bounding box center [322, 68] width 184 height 24
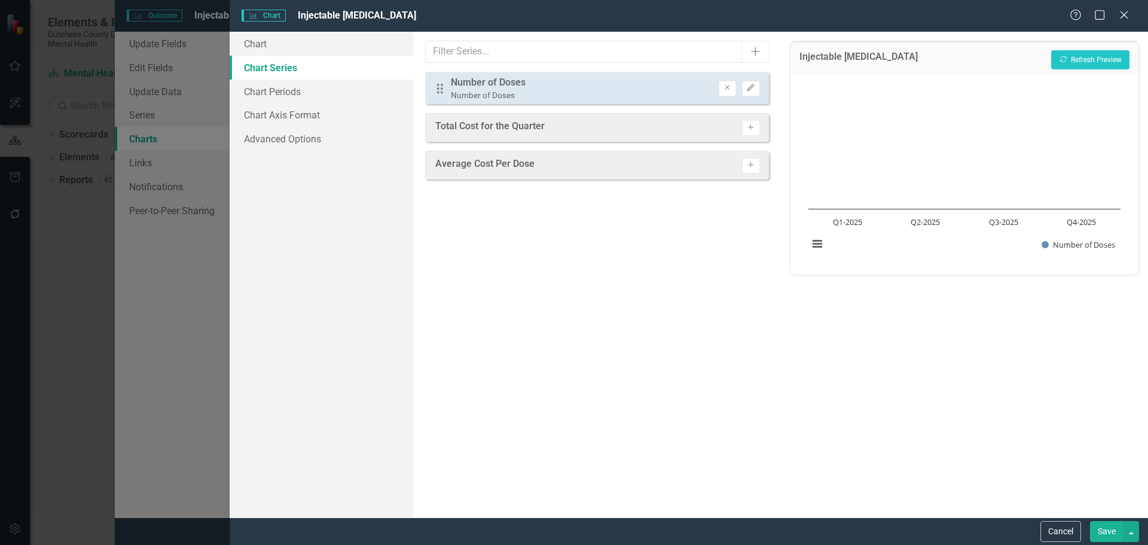
click at [1106, 530] on button "Save" at bounding box center [1106, 531] width 33 height 21
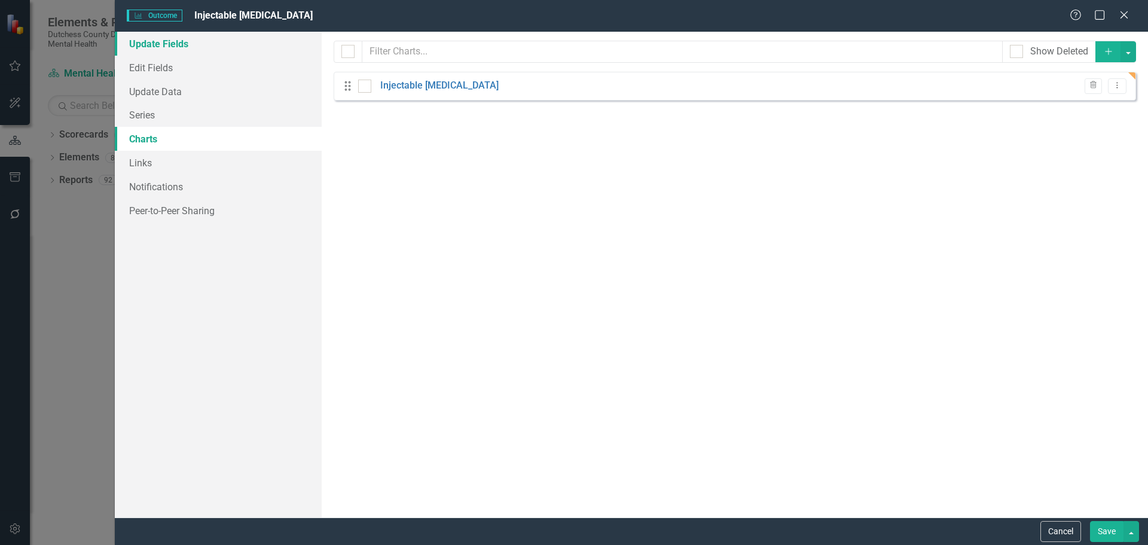
click at [185, 52] on link "Update Fields" at bounding box center [218, 44] width 207 height 24
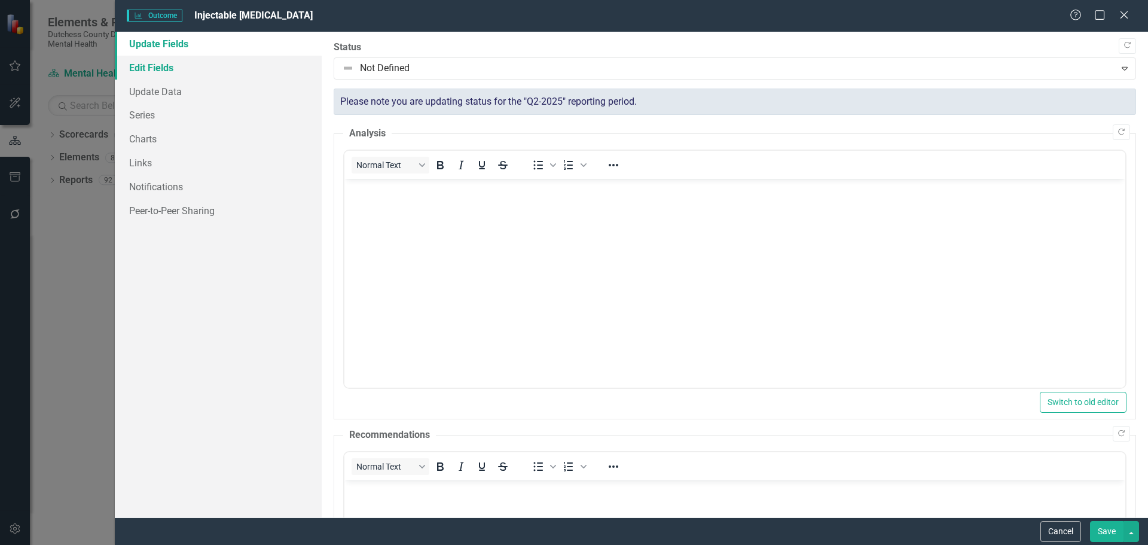
click at [164, 71] on link "Edit Fields" at bounding box center [218, 68] width 207 height 24
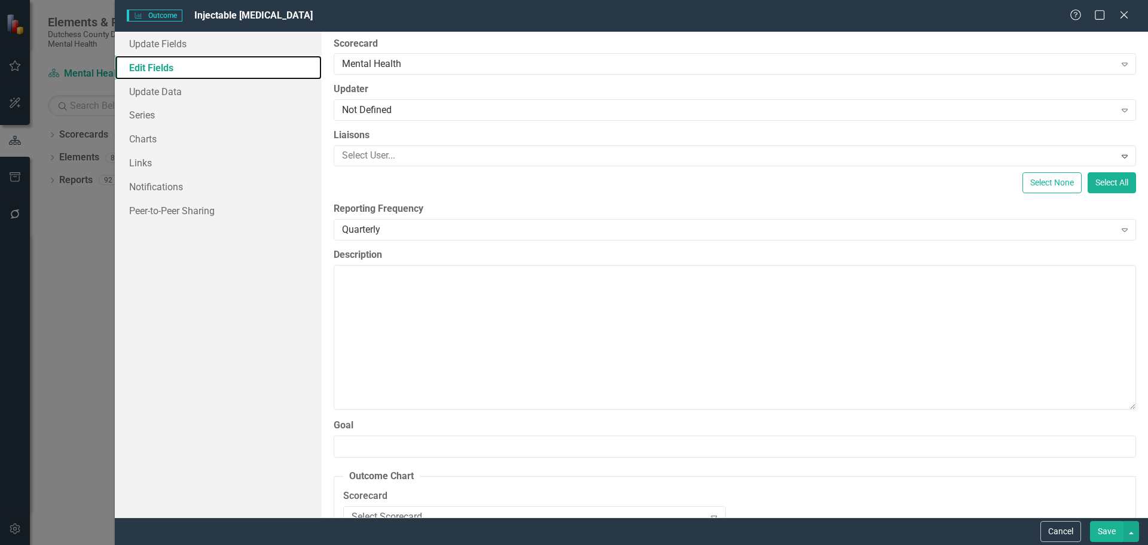
scroll to position [0, 0]
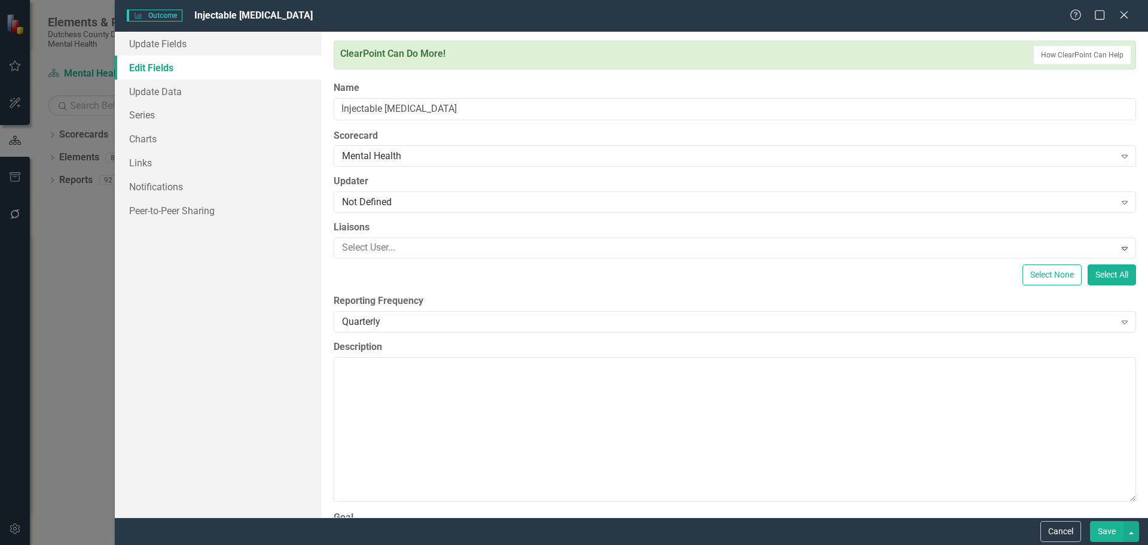
click at [1094, 539] on button "Save" at bounding box center [1106, 531] width 33 height 21
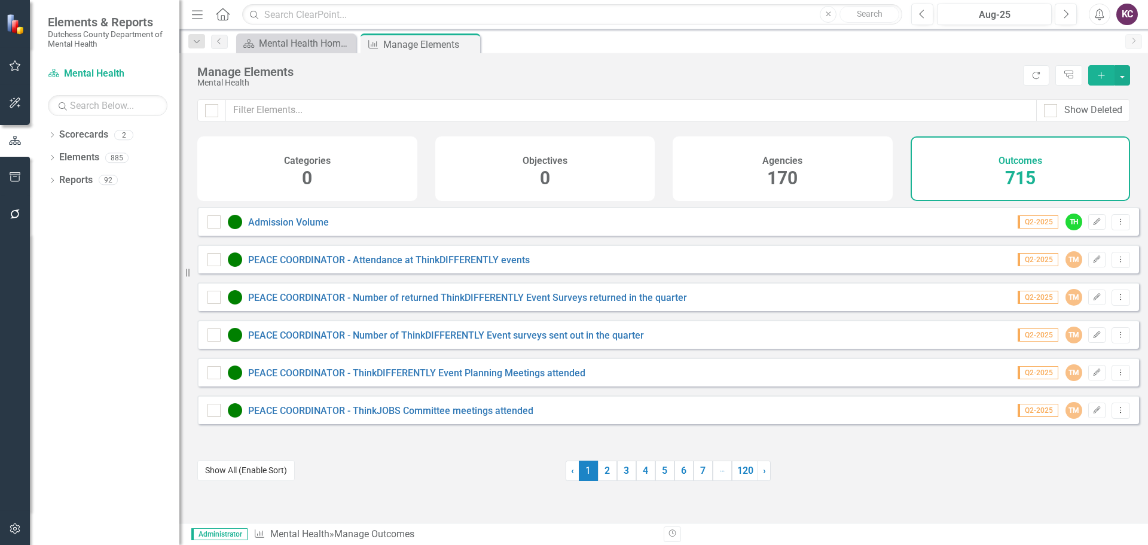
click at [242, 472] on button "Show All (Enable Sort)" at bounding box center [245, 470] width 97 height 21
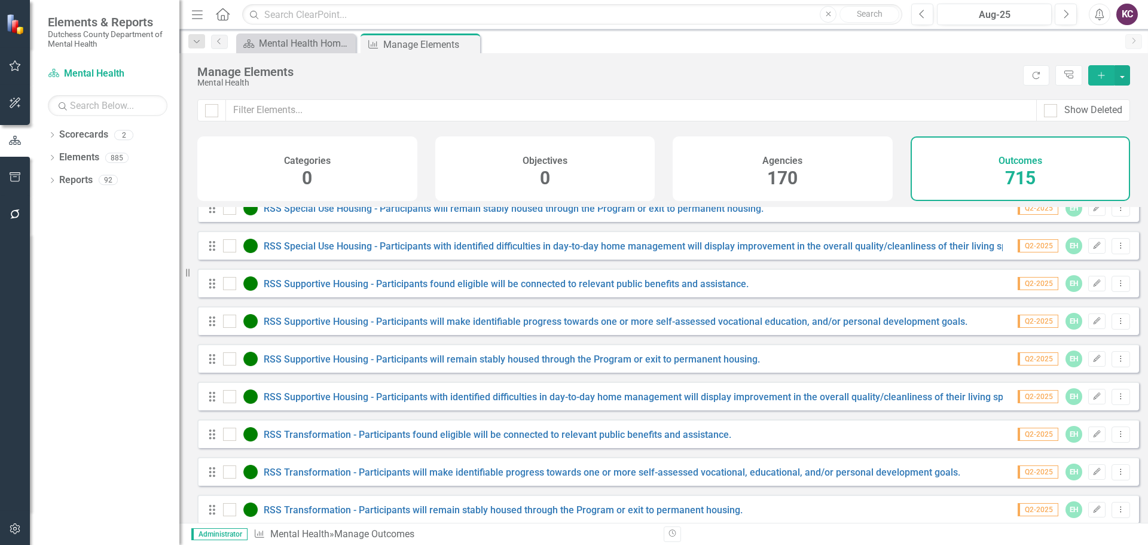
scroll to position [1499, 0]
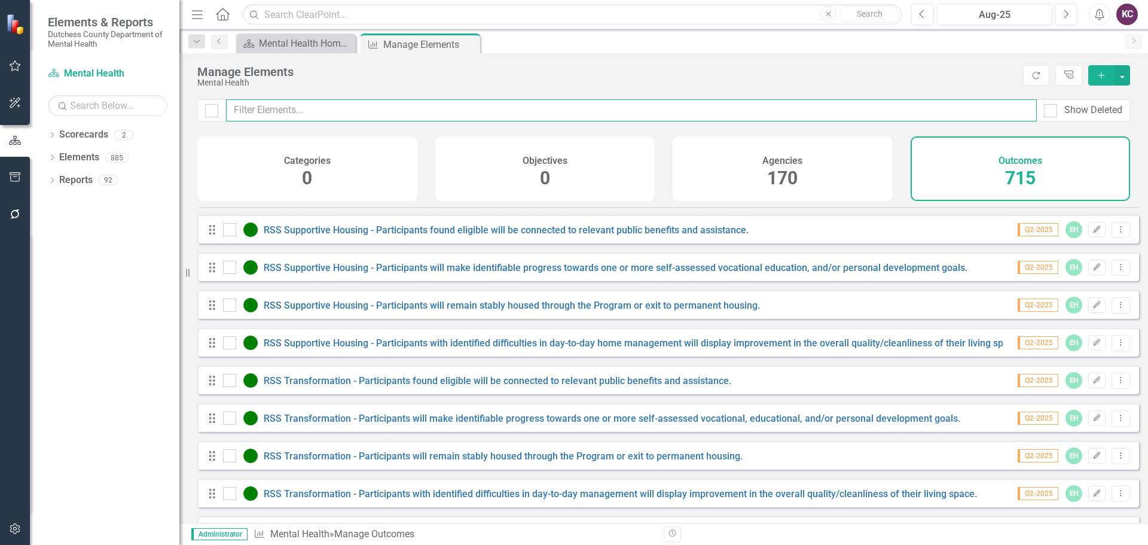
click at [441, 100] on input "text" at bounding box center [631, 110] width 811 height 22
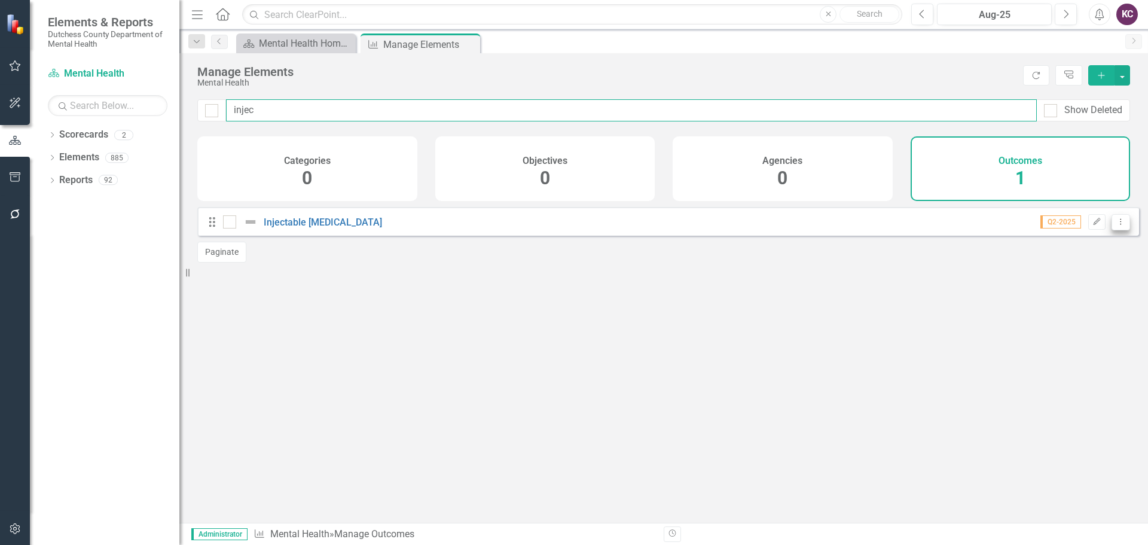
type input "injec"
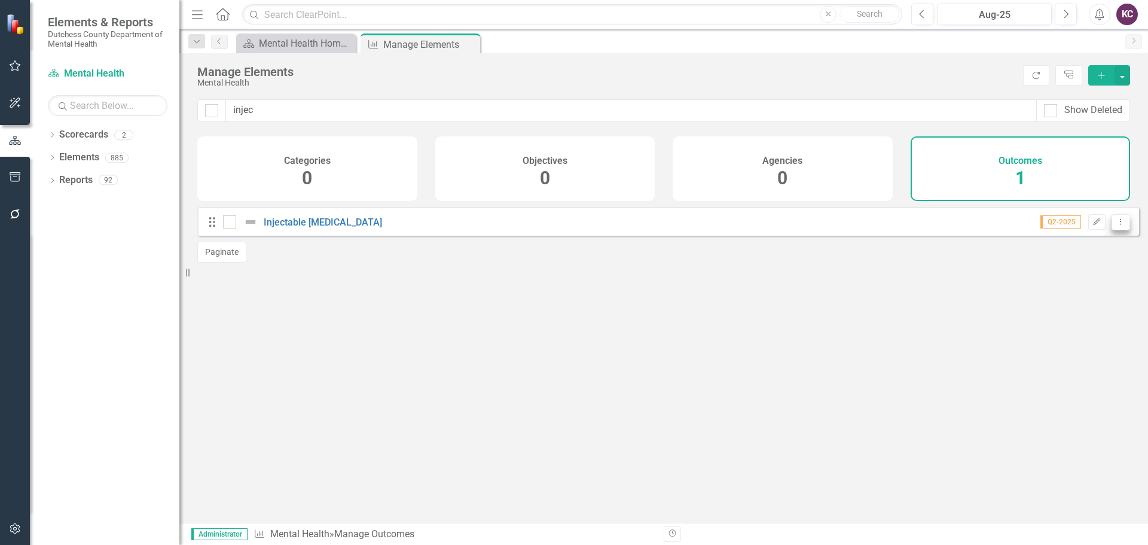
click at [1116, 225] on icon "Dropdown Menu" at bounding box center [1121, 222] width 10 height 8
click at [1076, 300] on link "Copy Duplicate Outcome" at bounding box center [1065, 295] width 109 height 22
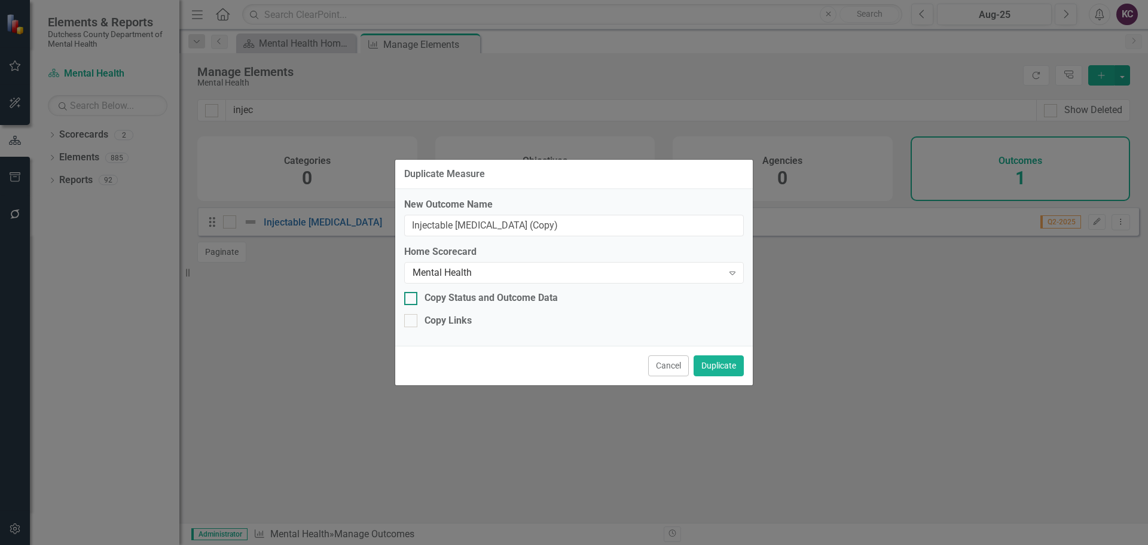
click at [411, 298] on input "Copy Status and Outcome Data" at bounding box center [408, 296] width 8 height 8
checkbox input "true"
drag, startPoint x: 569, startPoint y: 222, endPoint x: 458, endPoint y: 233, distance: 111.8
click at [458, 233] on input "Injectable [MEDICAL_DATA] (Copy)" at bounding box center [574, 226] width 340 height 22
type input "Injectable [MEDICAL_DATA]"
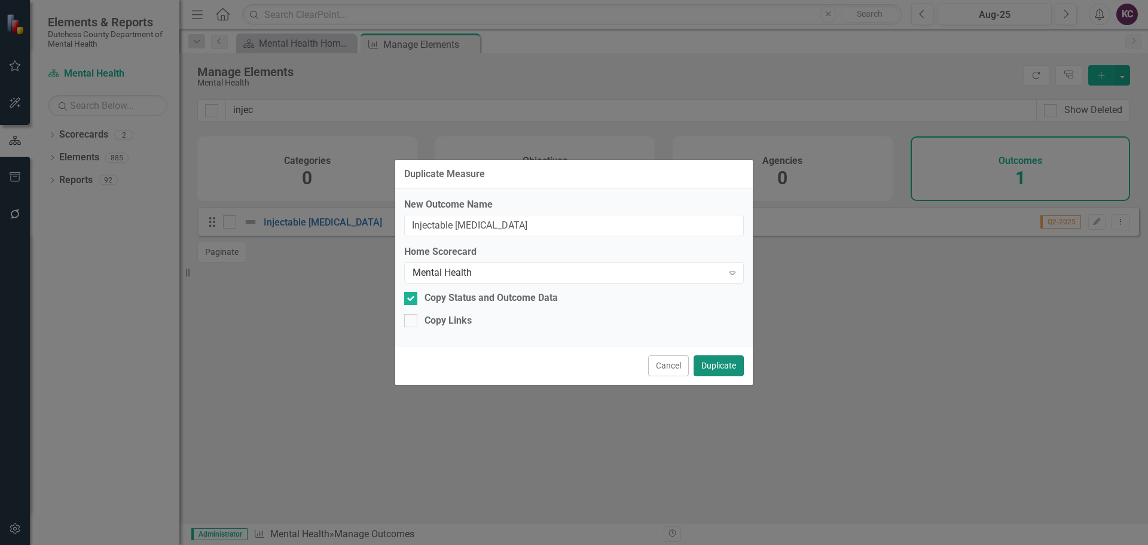
click at [705, 368] on button "Duplicate" at bounding box center [719, 365] width 50 height 21
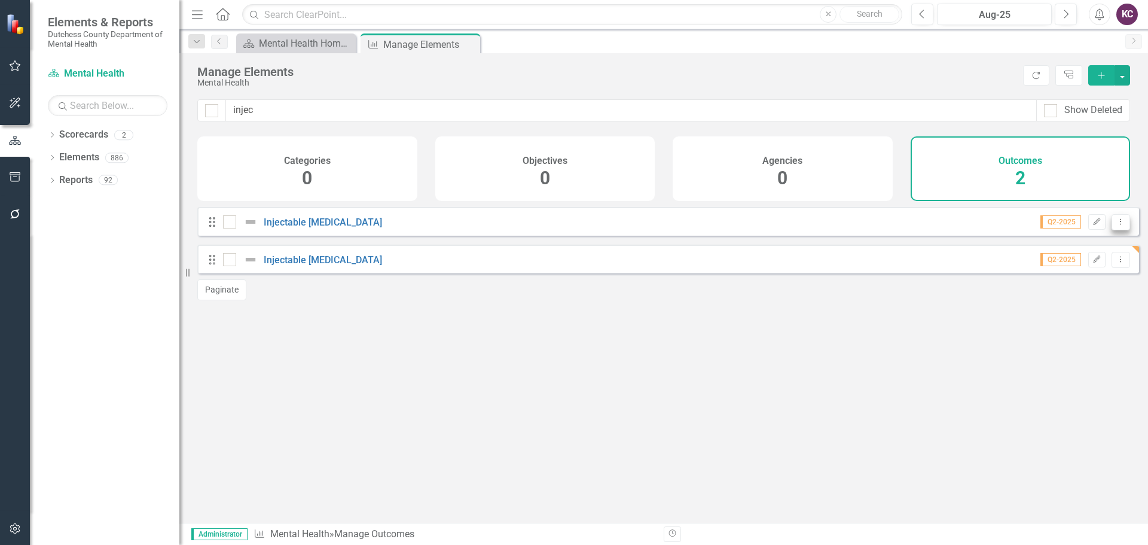
click at [1112, 230] on button "Dropdown Menu" at bounding box center [1121, 222] width 19 height 16
click at [1054, 300] on link "Copy Duplicate Outcome" at bounding box center [1065, 295] width 109 height 22
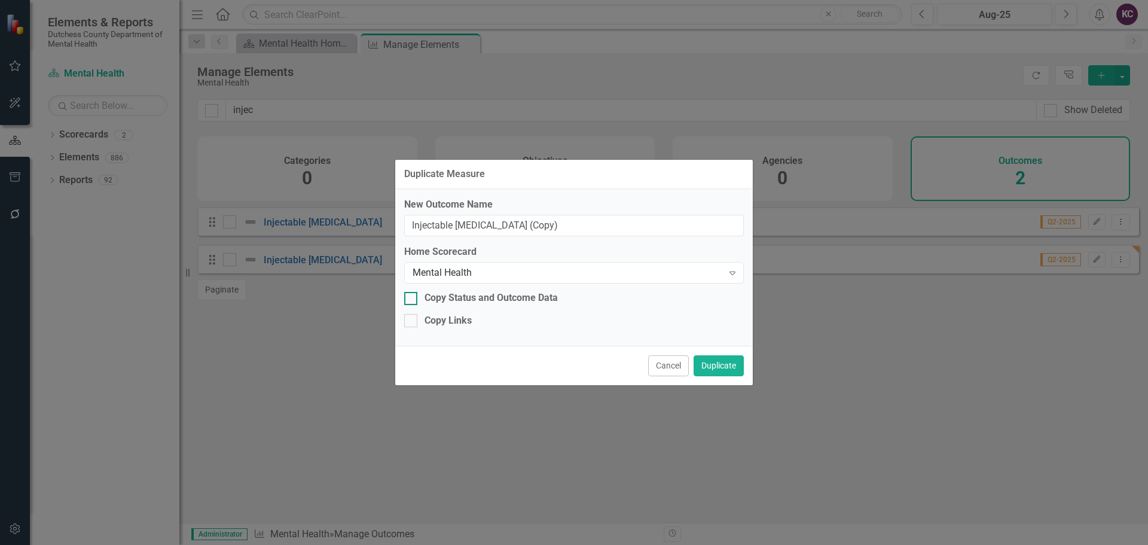
click at [407, 295] on input "Copy Status and Outcome Data" at bounding box center [408, 296] width 8 height 8
checkbox input "true"
click at [410, 326] on div at bounding box center [410, 320] width 13 height 13
click at [410, 322] on input "Copy Links" at bounding box center [408, 318] width 8 height 8
click at [406, 325] on div at bounding box center [410, 320] width 13 height 13
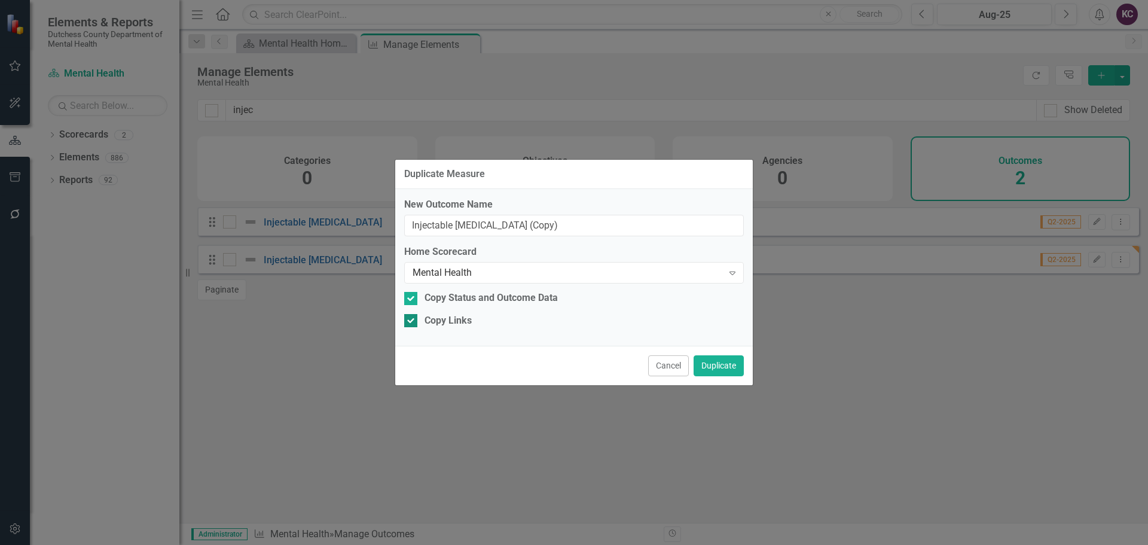
click at [406, 322] on input "Copy Links" at bounding box center [408, 318] width 8 height 8
checkbox input "false"
drag, startPoint x: 547, startPoint y: 223, endPoint x: 365, endPoint y: 224, distance: 181.8
click at [365, 224] on div "Duplicate Measure New Outcome Name Injectable [MEDICAL_DATA] (Copy) Home Scorec…" at bounding box center [574, 272] width 1148 height 545
type input "[MEDICAL_DATA] (non-injectable)"
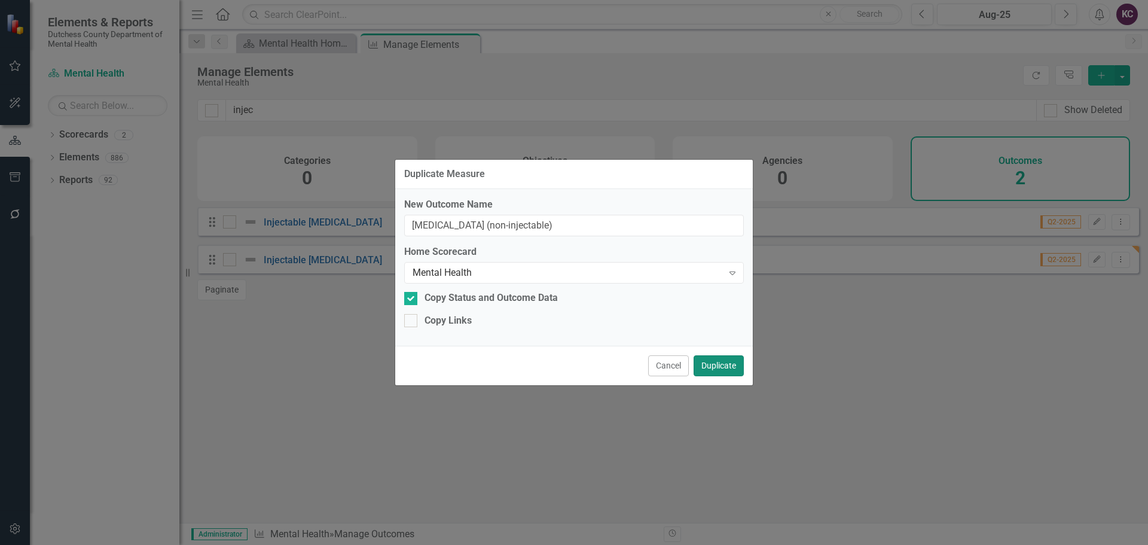
click at [725, 364] on button "Duplicate" at bounding box center [719, 365] width 50 height 21
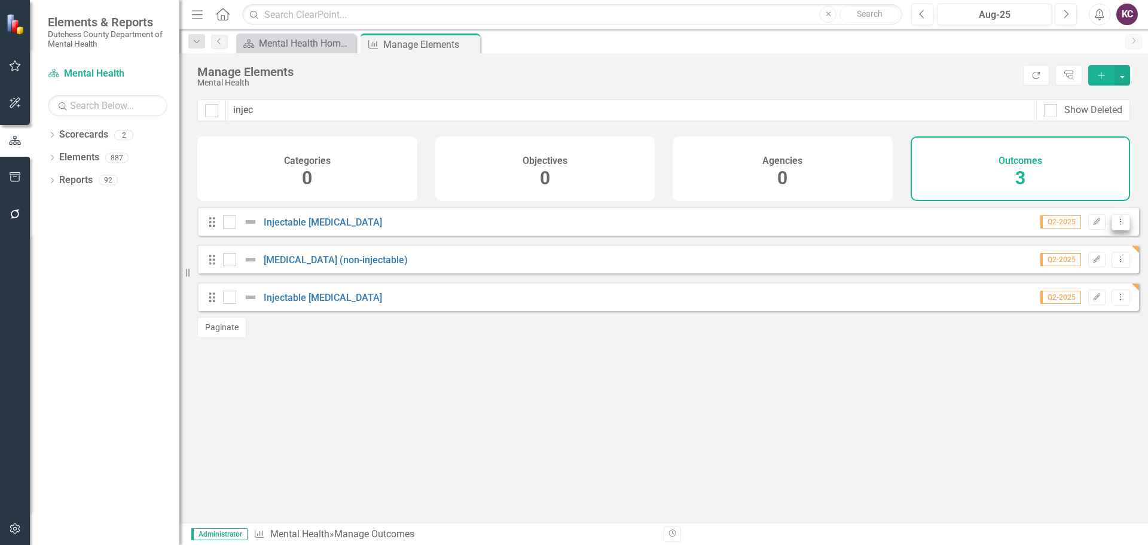
click at [1121, 230] on button "Dropdown Menu" at bounding box center [1121, 222] width 19 height 16
click at [1036, 298] on link "Copy Duplicate Outcome" at bounding box center [1065, 295] width 109 height 22
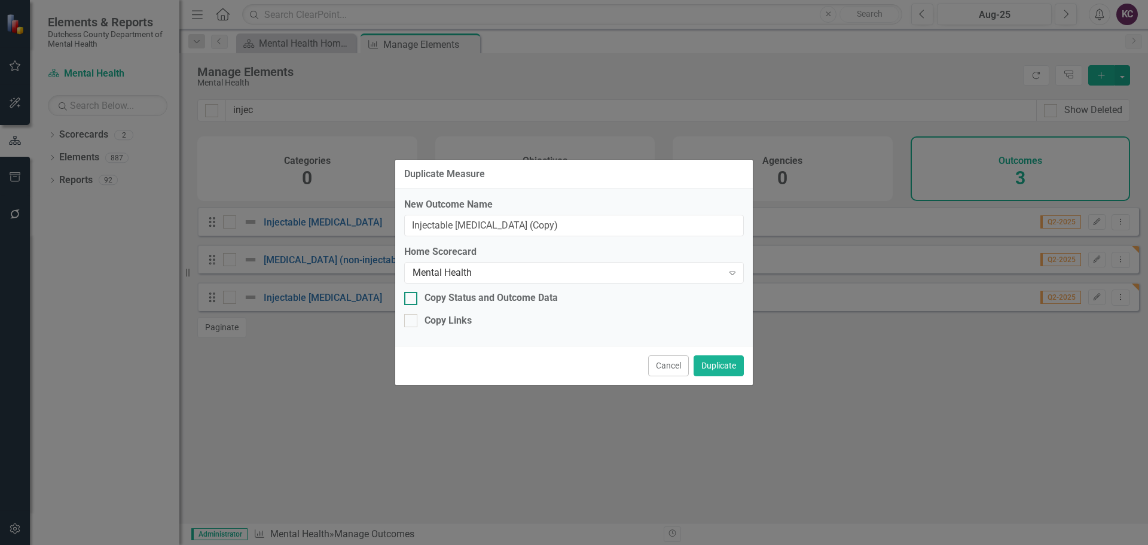
click at [411, 295] on input "Copy Status and Outcome Data" at bounding box center [408, 296] width 8 height 8
checkbox input "true"
click at [411, 318] on input "Copy Links" at bounding box center [408, 318] width 8 height 8
checkbox input "true"
drag, startPoint x: 573, startPoint y: 217, endPoint x: 260, endPoint y: 218, distance: 313.4
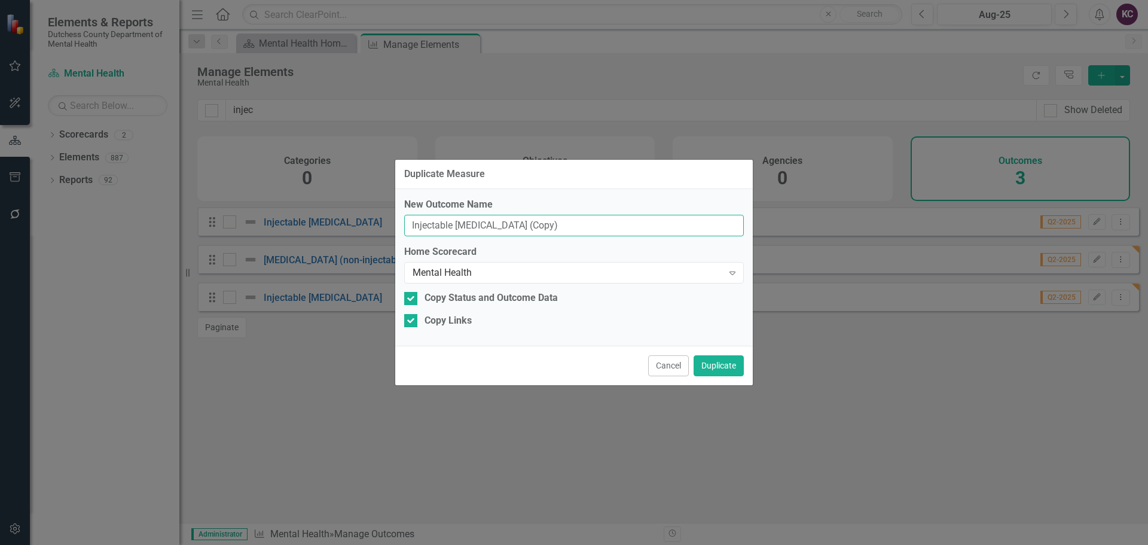
click at [260, 218] on div "Duplicate Measure New Outcome Name Injectable [MEDICAL_DATA] (Copy) Home Scorec…" at bounding box center [574, 272] width 1148 height 545
type input "[MEDICAL_DATA] + naxolone (non-injectable)"
click at [730, 367] on button "Duplicate" at bounding box center [719, 365] width 50 height 21
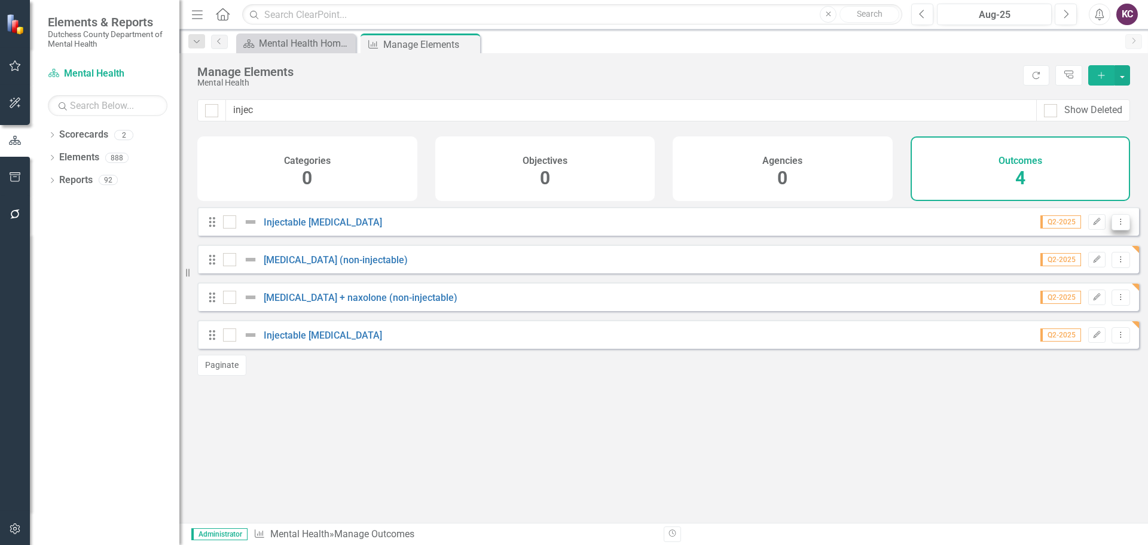
click at [1116, 225] on icon "Dropdown Menu" at bounding box center [1121, 222] width 10 height 8
click at [1056, 298] on link "Copy Duplicate Outcome" at bounding box center [1065, 295] width 109 height 22
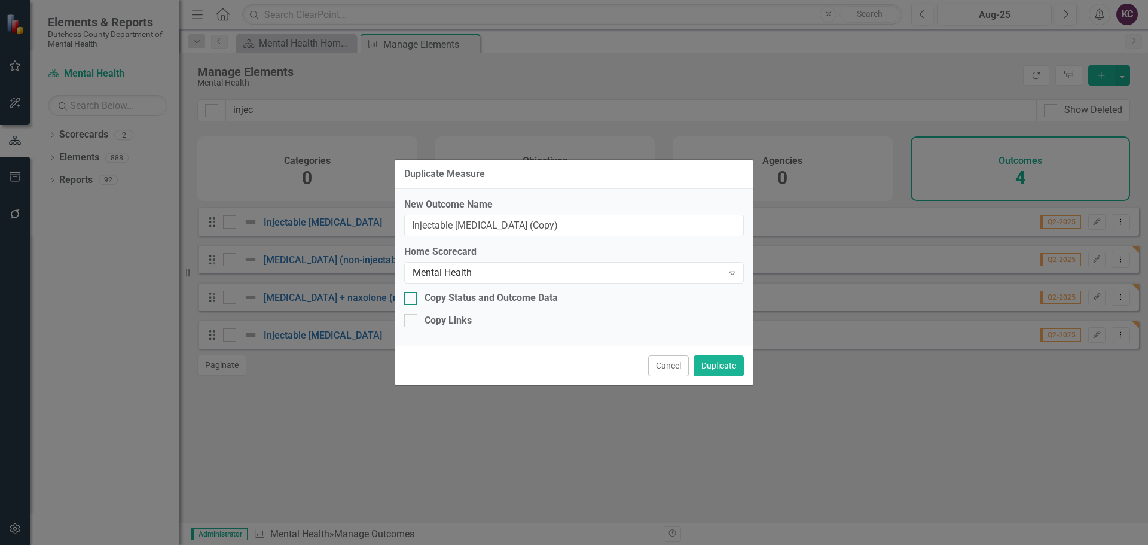
click at [410, 303] on div at bounding box center [410, 298] width 13 height 13
click at [410, 300] on input "Copy Status and Outcome Data" at bounding box center [408, 296] width 8 height 8
checkbox input "true"
click at [409, 321] on input "Copy Links" at bounding box center [408, 318] width 8 height 8
checkbox input "true"
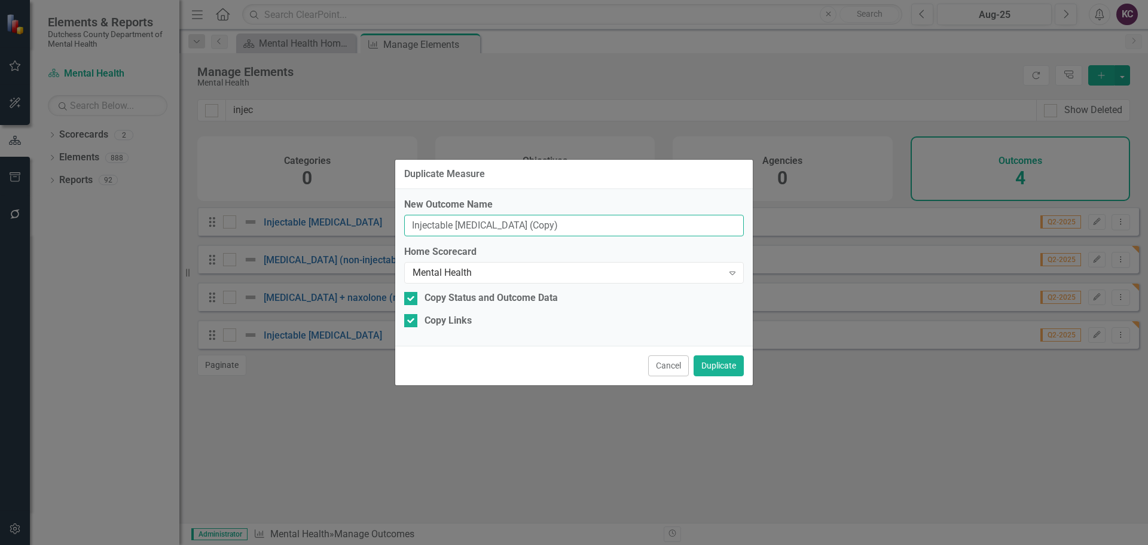
drag, startPoint x: 411, startPoint y: 227, endPoint x: 596, endPoint y: 219, distance: 184.3
click at [596, 219] on input "Injectable [MEDICAL_DATA] (Copy)" at bounding box center [574, 226] width 340 height 22
type input "[MEDICAL_DATA]"
click at [713, 368] on button "Duplicate" at bounding box center [719, 365] width 50 height 21
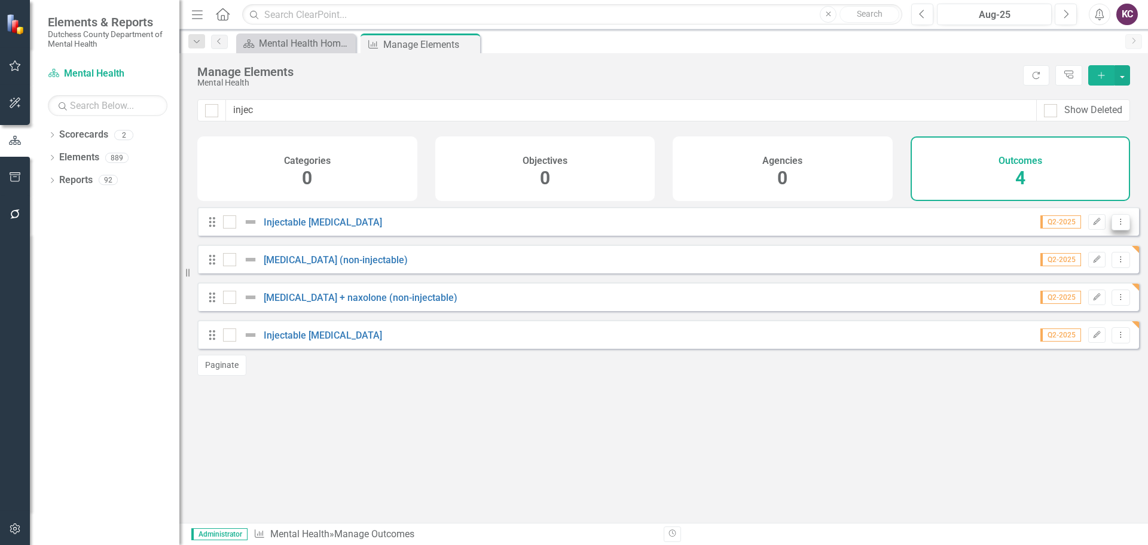
click at [1118, 230] on button "Dropdown Menu" at bounding box center [1121, 222] width 19 height 16
click at [1061, 303] on link "Copy Duplicate Outcome" at bounding box center [1065, 295] width 109 height 22
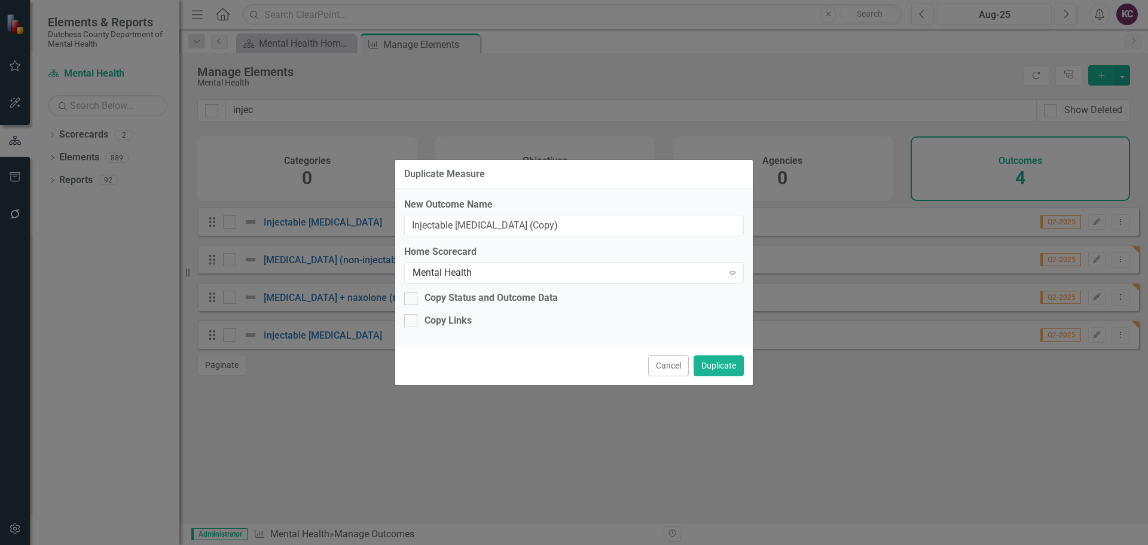
click at [404, 298] on div "New Outcome Name Injectable [MEDICAL_DATA] (Copy) Home Scorecard Mental Health …" at bounding box center [574, 267] width 358 height 157
click at [413, 301] on div at bounding box center [410, 298] width 13 height 13
click at [412, 300] on input "Copy Status and Outcome Data" at bounding box center [408, 296] width 8 height 8
checkbox input "true"
click at [407, 324] on div at bounding box center [410, 320] width 13 height 13
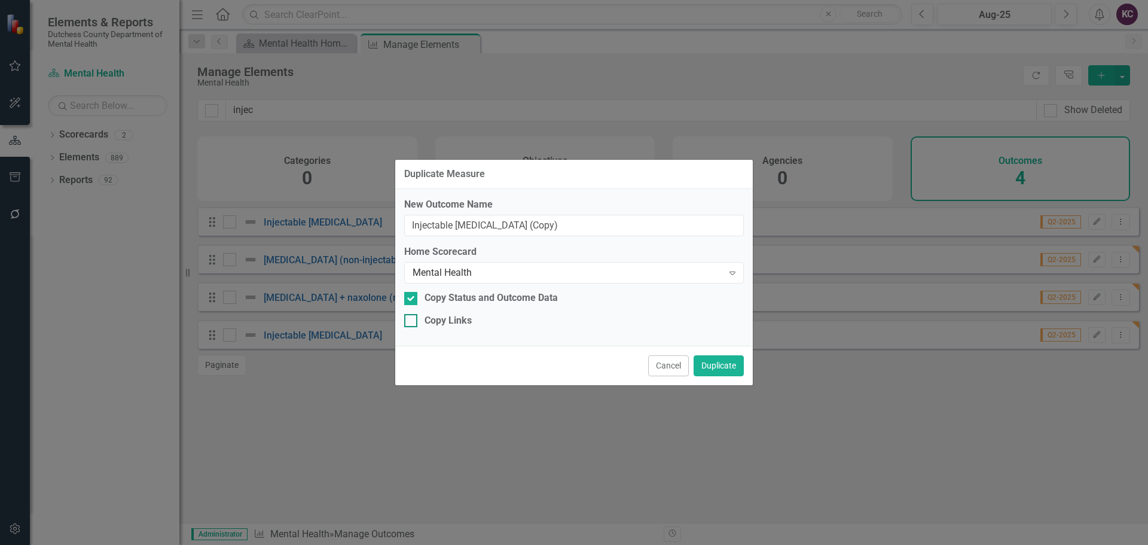
click at [407, 322] on input "Copy Links" at bounding box center [408, 318] width 8 height 8
checkbox input "true"
drag, startPoint x: 580, startPoint y: 233, endPoint x: 281, endPoint y: 230, distance: 298.4
click at [281, 230] on div "Duplicate Measure New Outcome Name Injectable [MEDICAL_DATA] (Copy) Home Scorec…" at bounding box center [574, 272] width 1148 height 545
type input "Acomprosate"
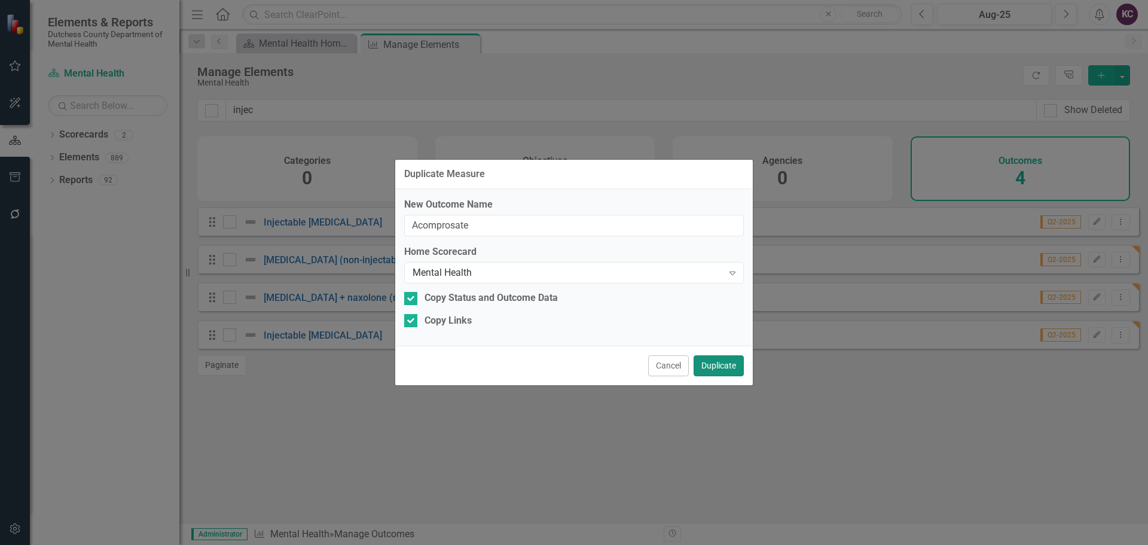
click at [715, 365] on button "Duplicate" at bounding box center [719, 365] width 50 height 21
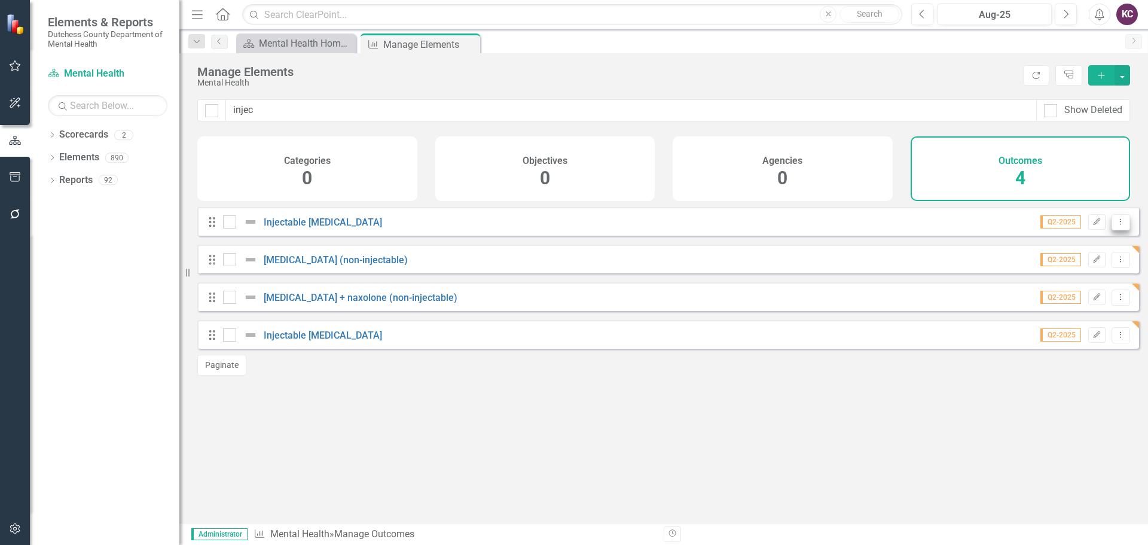
click at [1116, 225] on icon "Dropdown Menu" at bounding box center [1121, 222] width 10 height 8
click at [1066, 288] on link "Copy Duplicate Outcome" at bounding box center [1065, 295] width 109 height 22
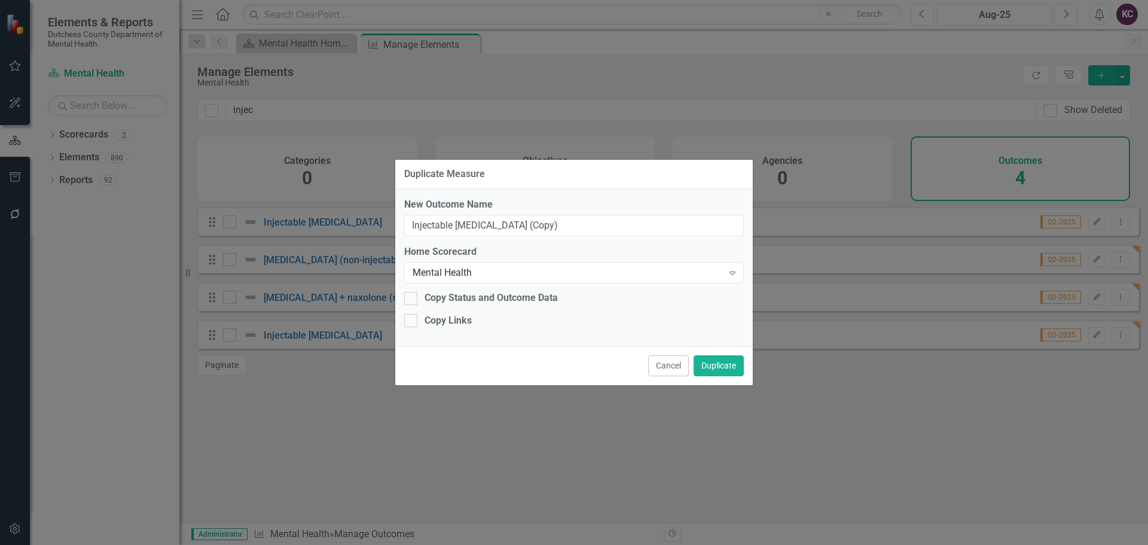
click at [405, 307] on div "New Outcome Name Injectable [MEDICAL_DATA] (Copy) Home Scorecard Mental Health …" at bounding box center [574, 267] width 358 height 157
click at [411, 302] on div at bounding box center [410, 298] width 13 height 13
click at [411, 300] on input "Copy Status and Outcome Data" at bounding box center [408, 296] width 8 height 8
checkbox input "true"
click at [410, 317] on input "Copy Links" at bounding box center [408, 318] width 8 height 8
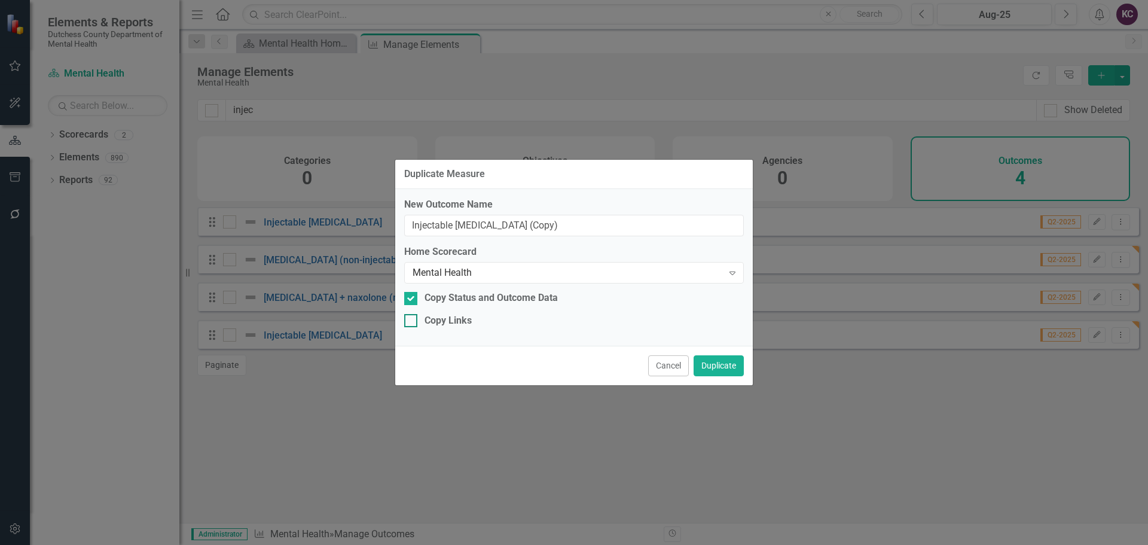
checkbox input "true"
drag, startPoint x: 518, startPoint y: 227, endPoint x: 193, endPoint y: 223, distance: 325.4
click at [193, 223] on div "Duplicate Measure New Outcome Name Injectable [MEDICAL_DATA] (Copy) Home Scorec…" at bounding box center [574, 272] width 1148 height 545
type input "Total number of medications / cost of medications to treat SUD this quarter"
click at [721, 369] on button "Duplicate" at bounding box center [719, 365] width 50 height 21
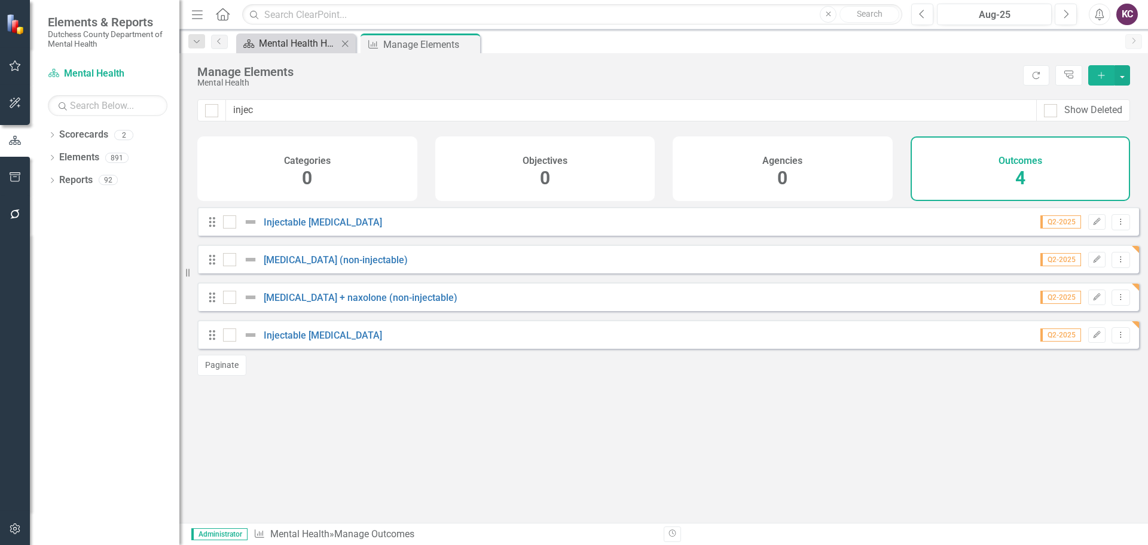
click at [276, 45] on div "Mental Health Home Page" at bounding box center [298, 43] width 79 height 15
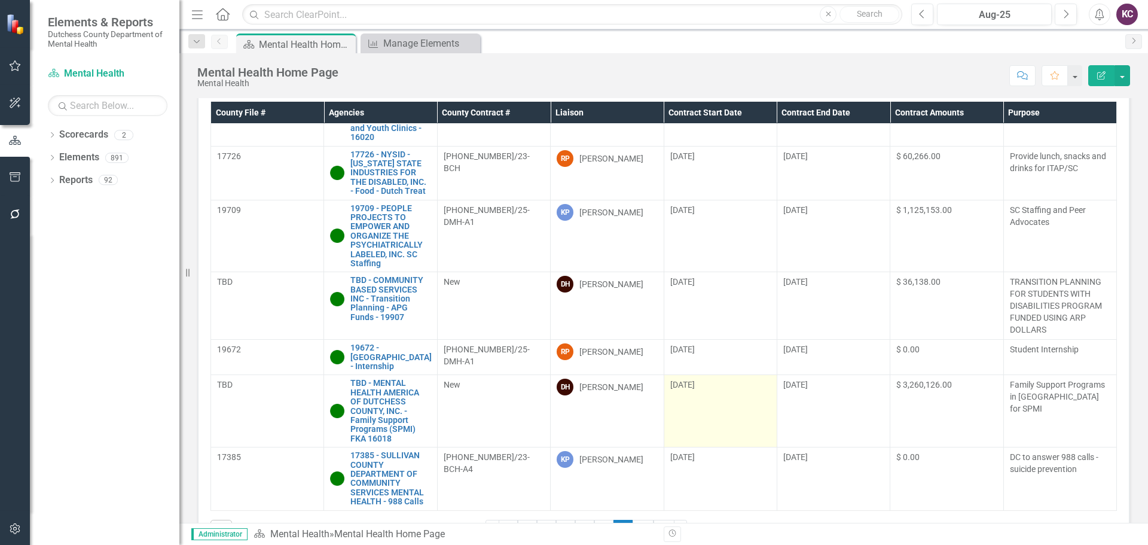
scroll to position [60, 0]
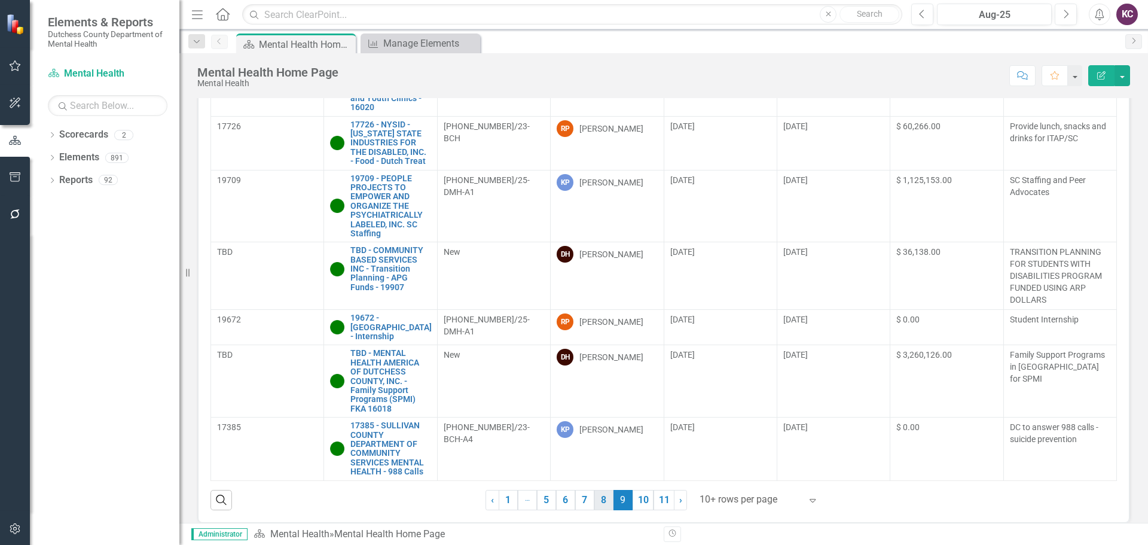
click at [603, 497] on link "8" at bounding box center [603, 500] width 19 height 20
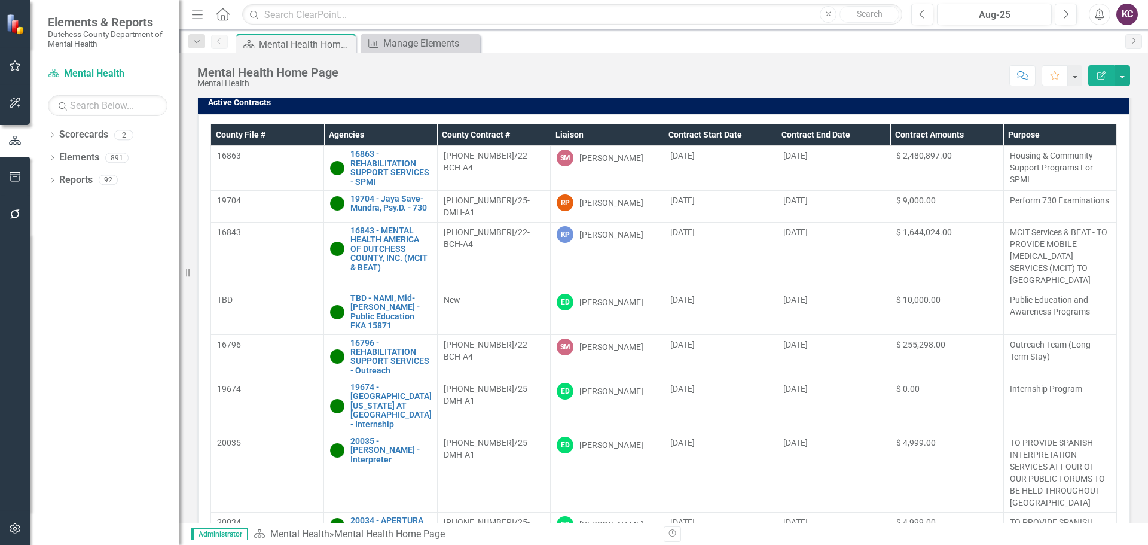
scroll to position [3, 0]
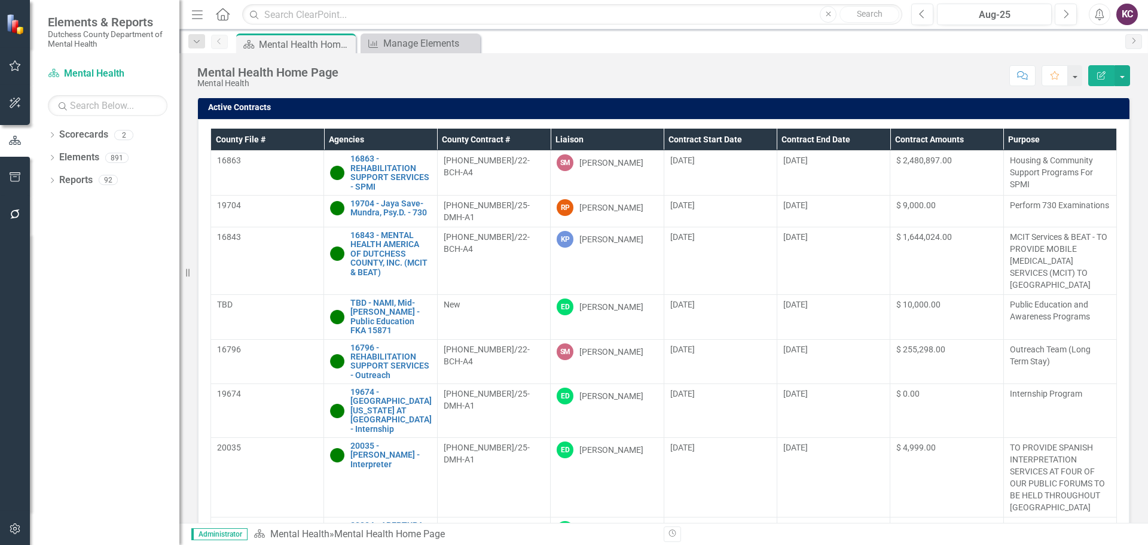
click at [729, 66] on div "Score: N/A Aug-25 Completed Comment Favorite Edit Report" at bounding box center [737, 75] width 786 height 20
click at [902, 63] on div "Mental Health Home Page Mental Health Score: N/A Aug-25 Completed Comment Favor…" at bounding box center [663, 71] width 969 height 36
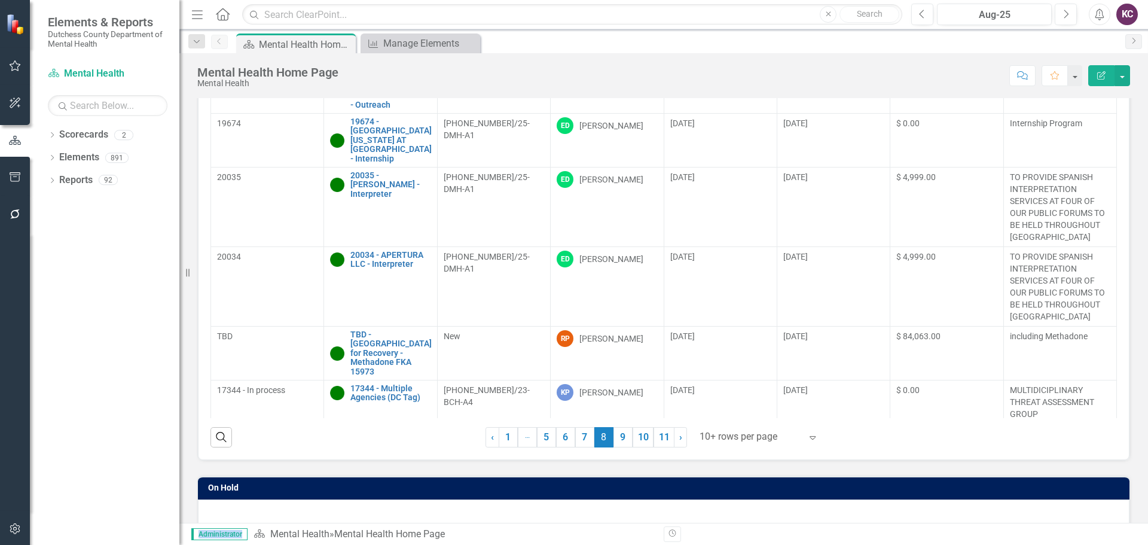
scroll to position [239, 0]
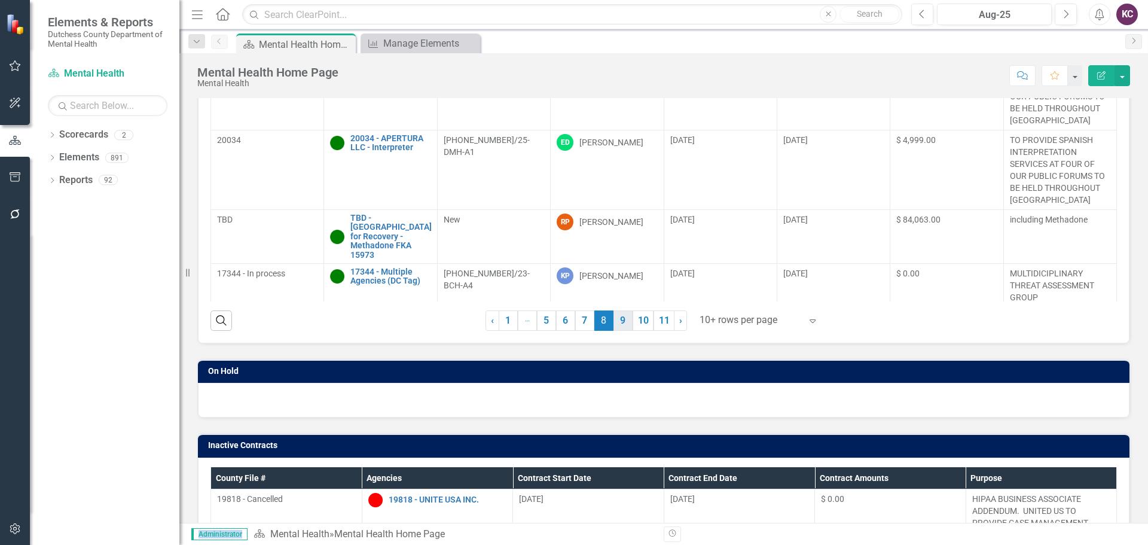
click at [615, 323] on link "9" at bounding box center [623, 320] width 19 height 20
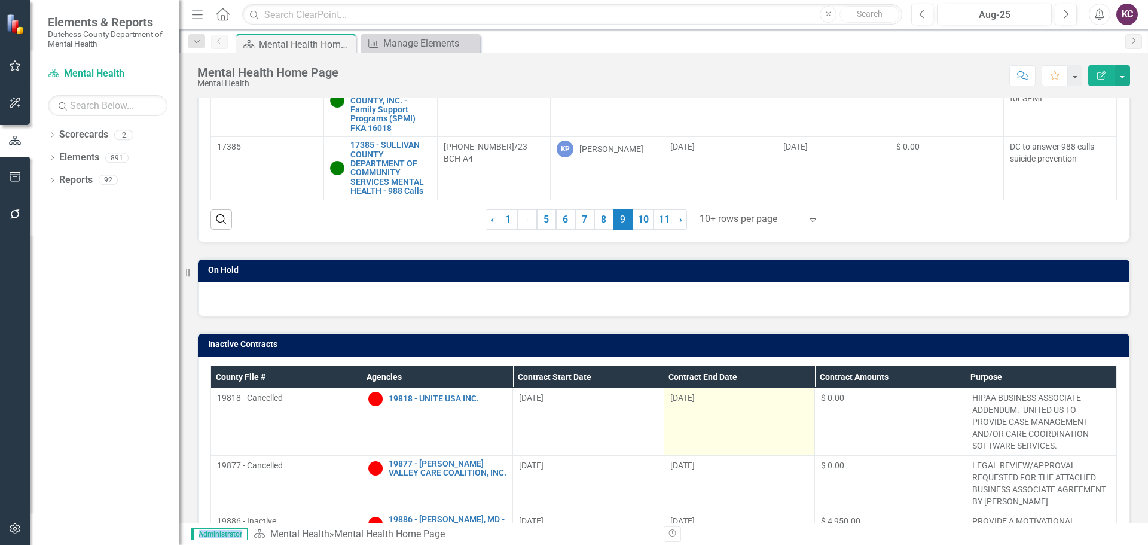
scroll to position [359, 0]
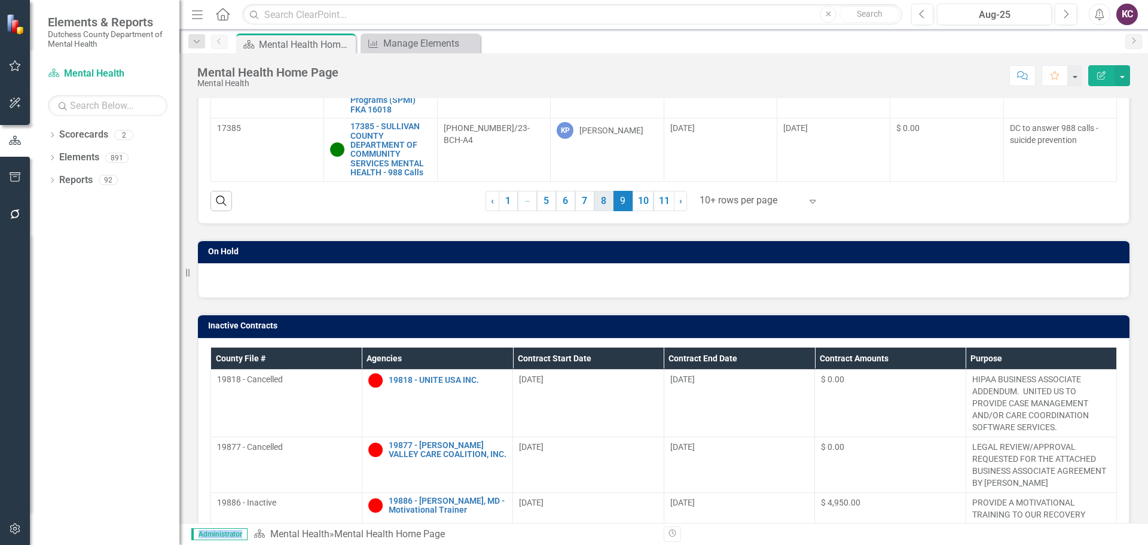
click at [594, 206] on link "8" at bounding box center [603, 201] width 19 height 20
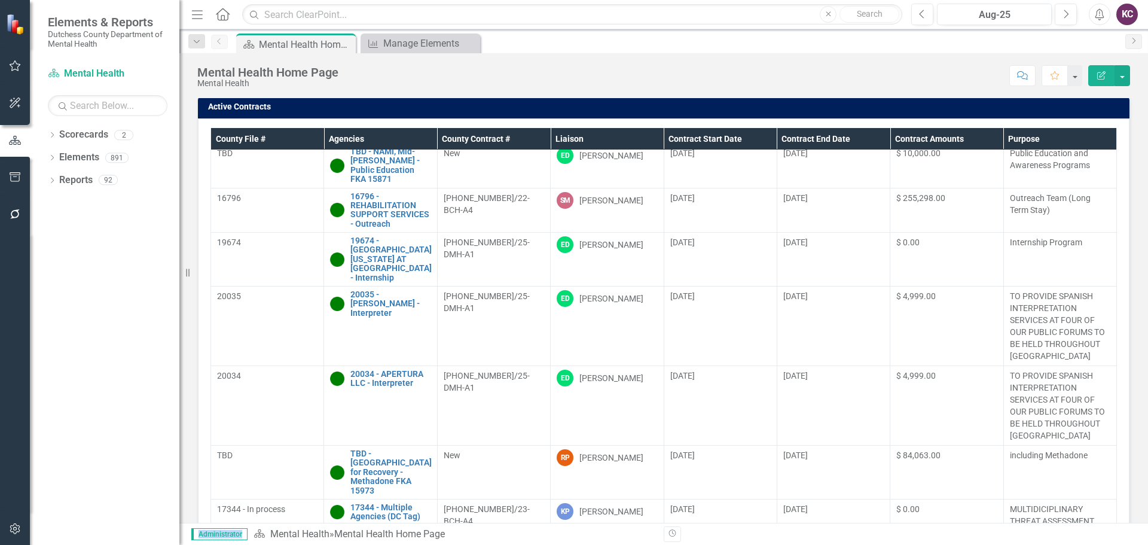
scroll to position [3, 0]
click at [422, 42] on div "Manage Elements" at bounding box center [422, 43] width 79 height 15
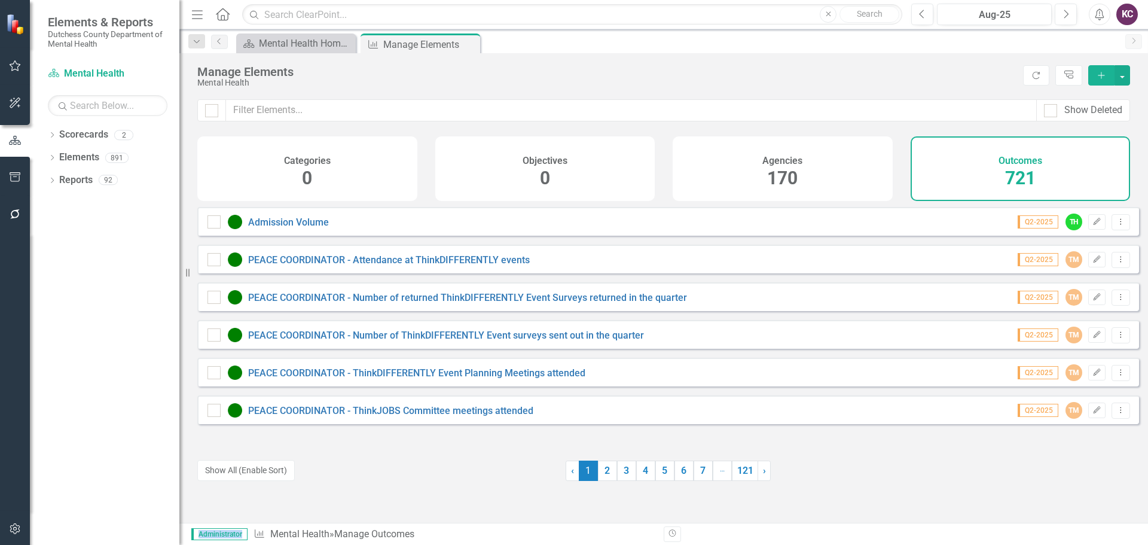
drag, startPoint x: 224, startPoint y: 469, endPoint x: 1130, endPoint y: 459, distance: 906.7
click at [224, 470] on button "Show All (Enable Sort)" at bounding box center [245, 470] width 97 height 21
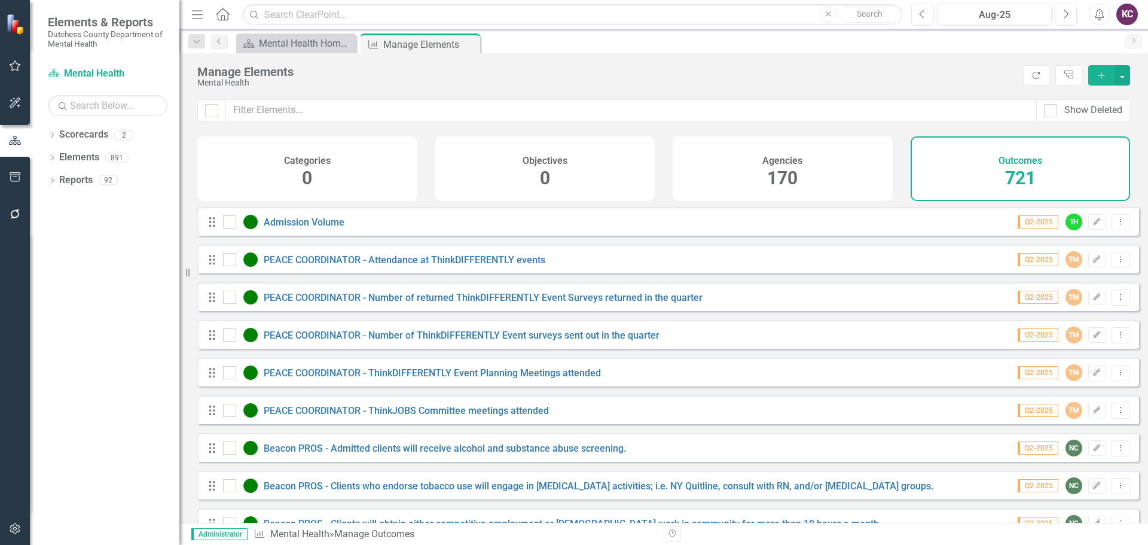
click at [555, 59] on div "Manage Elements Mental Health Refresh Tree Explorer Add" at bounding box center [663, 76] width 969 height 46
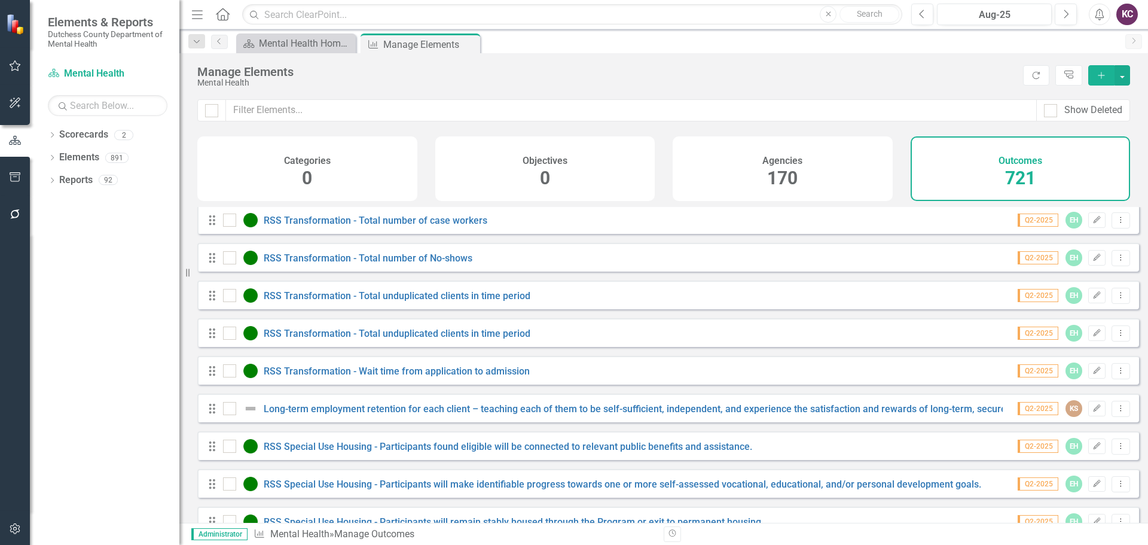
scroll to position [897, 0]
